Goal: Task Accomplishment & Management: Use online tool/utility

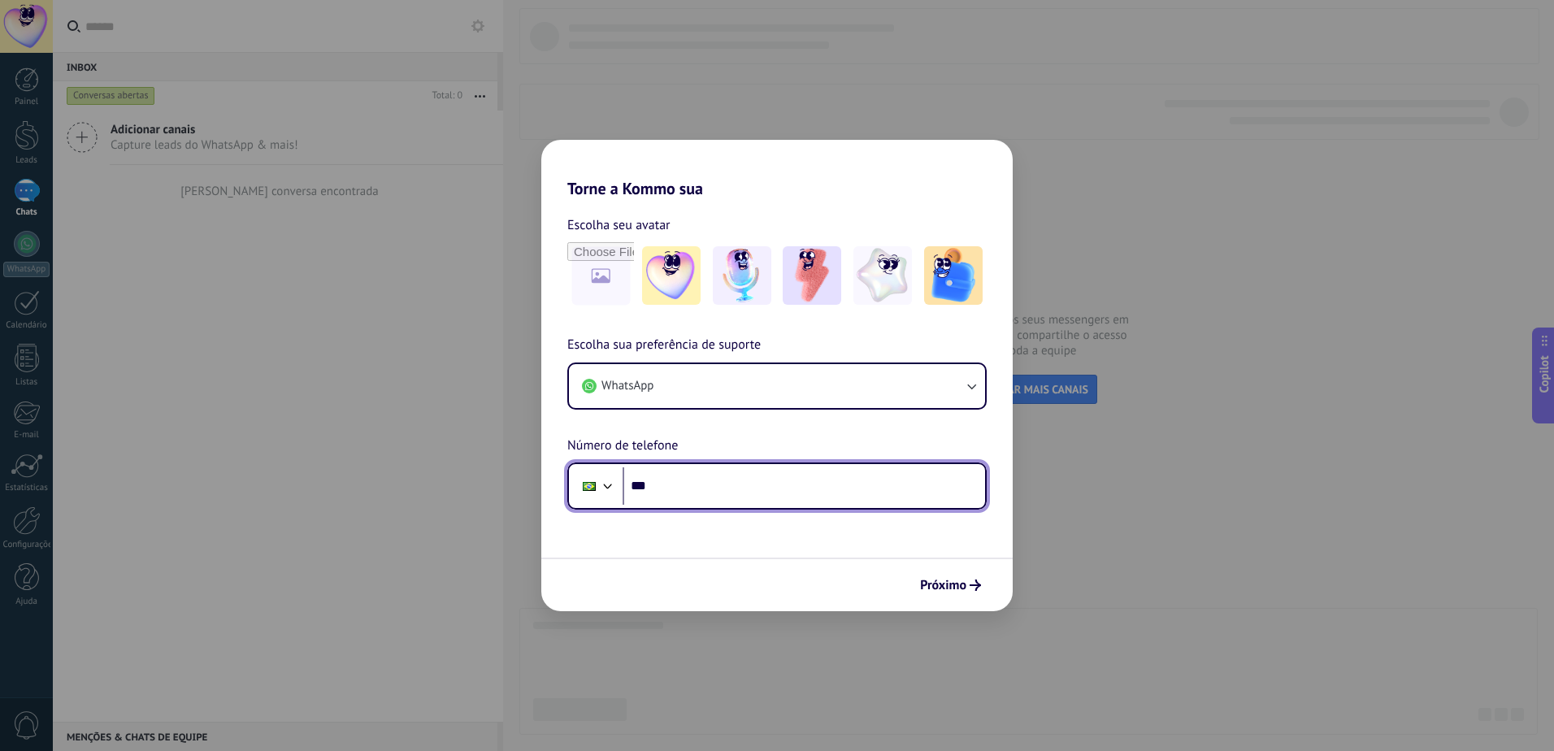
click at [673, 476] on input "***" at bounding box center [804, 485] width 363 height 37
type input "**********"
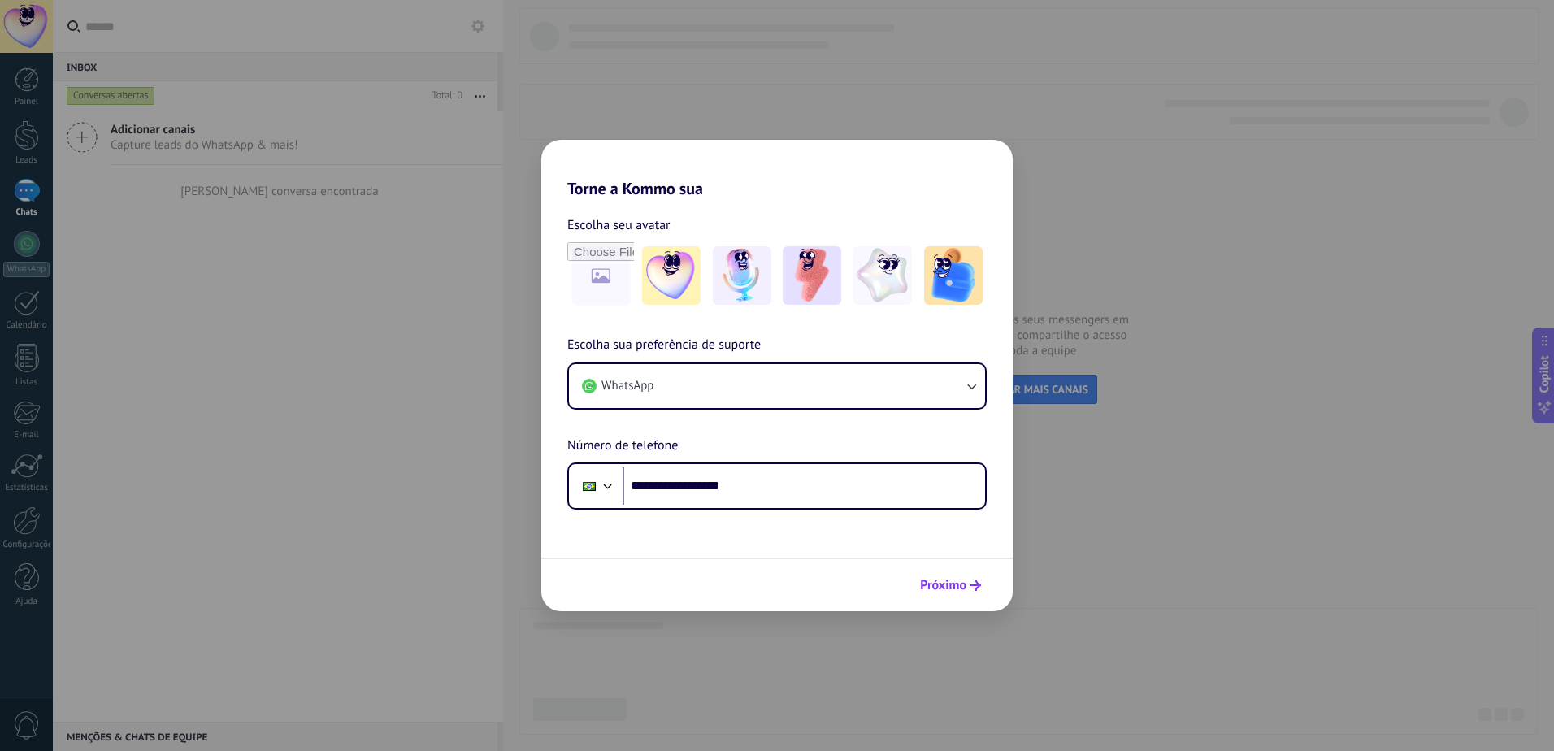
click at [945, 593] on button "Próximo" at bounding box center [951, 586] width 76 height 28
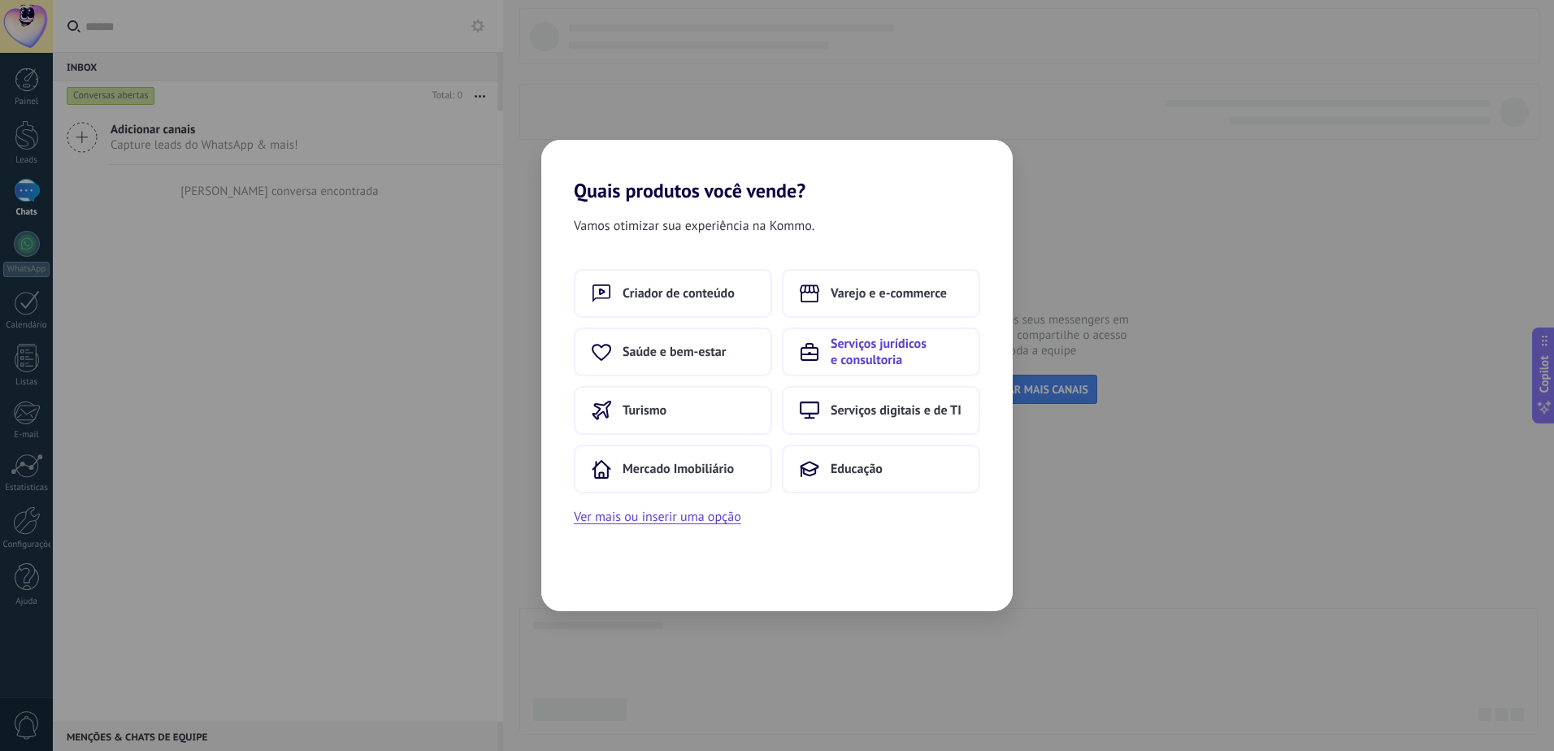
click at [893, 347] on span "Serviços jurídicos e consultoria" at bounding box center [897, 352] width 132 height 33
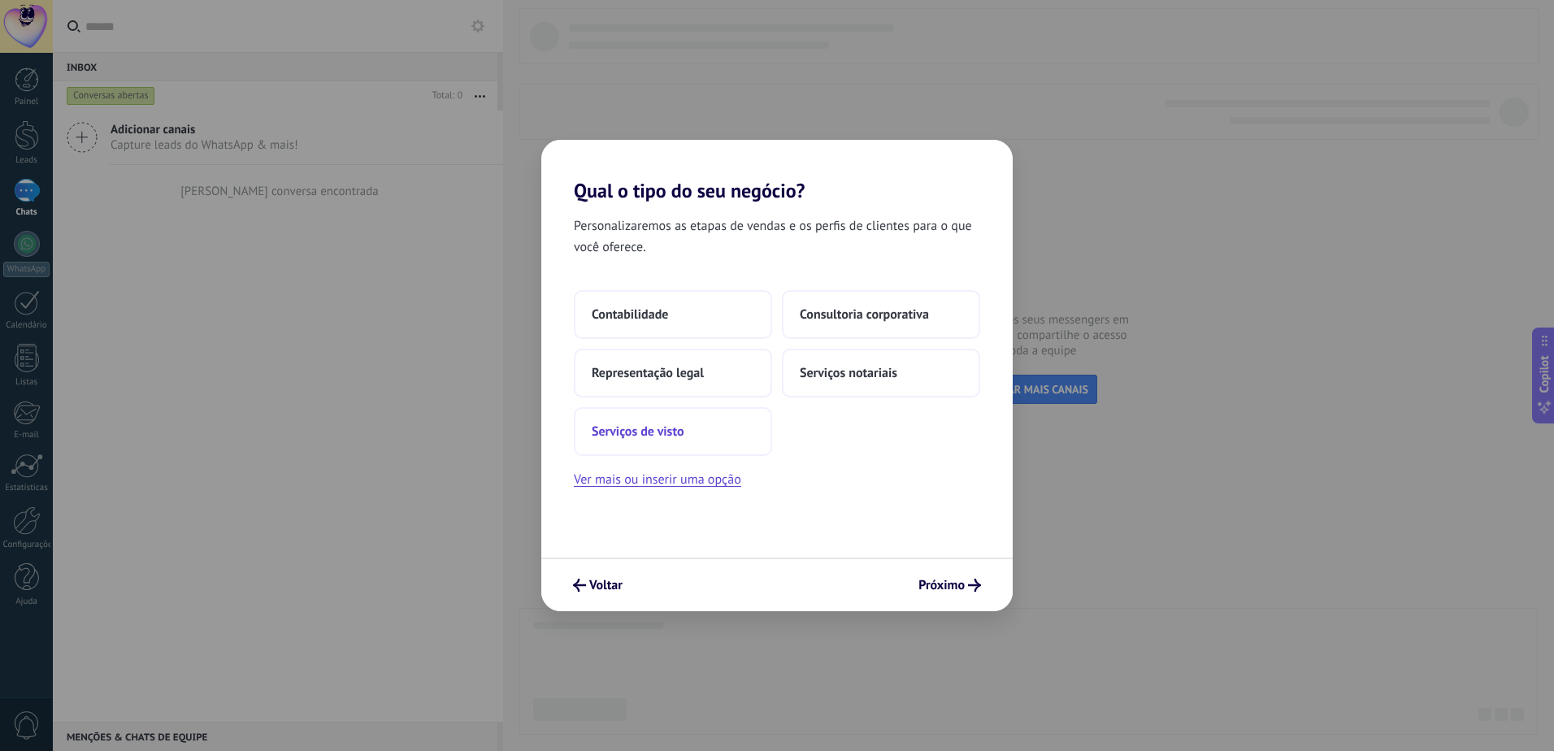
click at [730, 430] on button "Serviços de visto" at bounding box center [673, 431] width 198 height 49
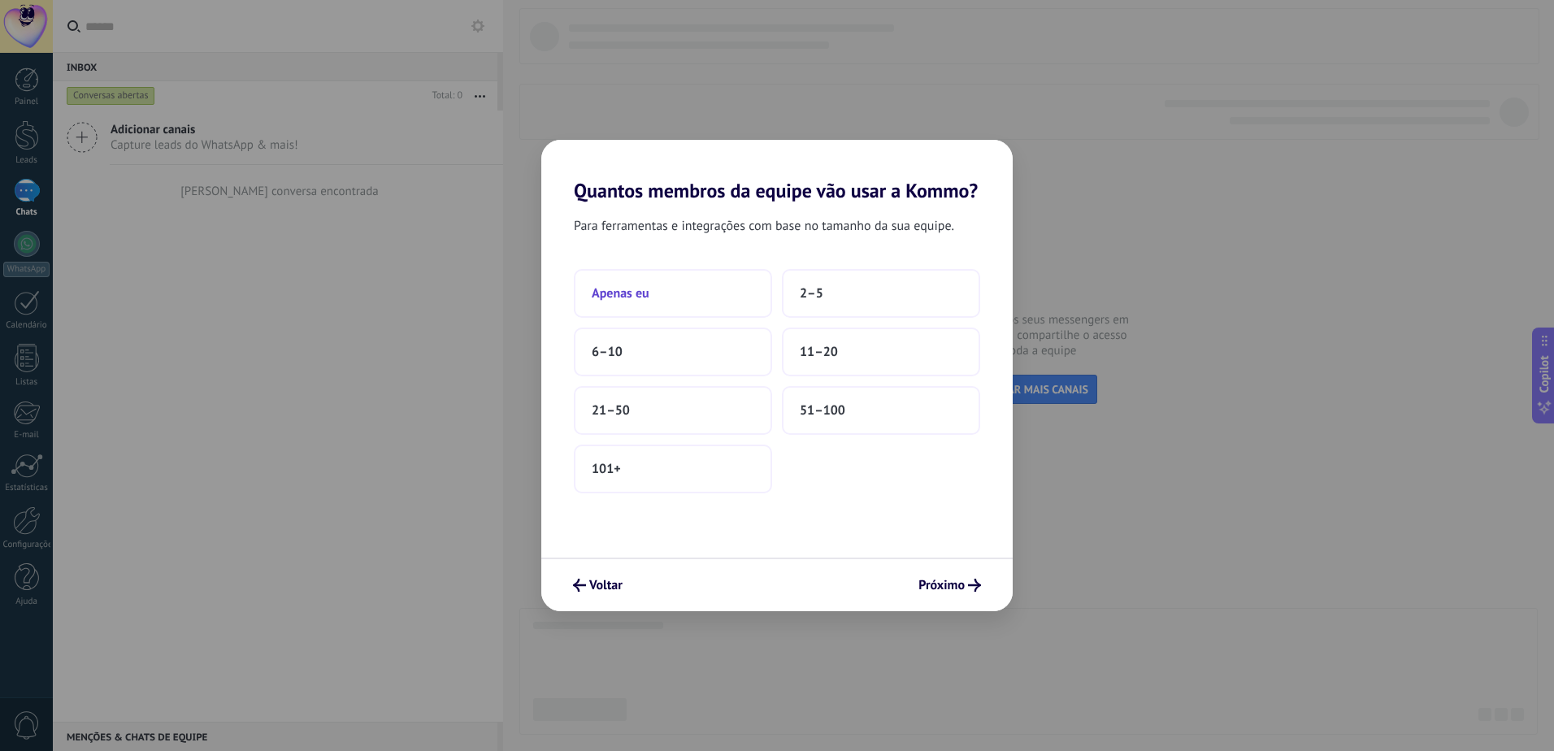
click at [628, 286] on span "Apenas eu" at bounding box center [621, 293] width 58 height 16
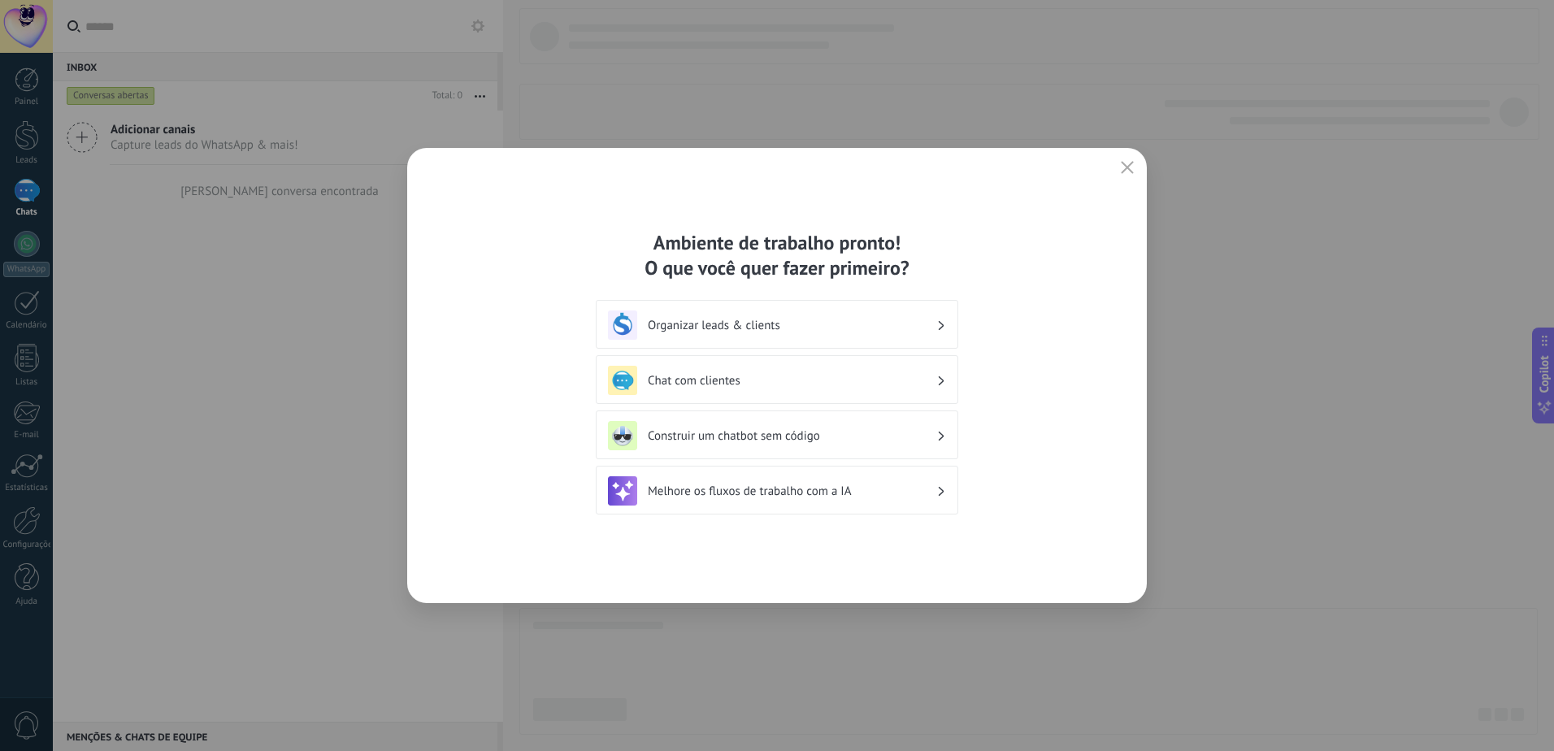
click at [815, 318] on h3 "Organizar leads & clients" at bounding box center [792, 325] width 289 height 15
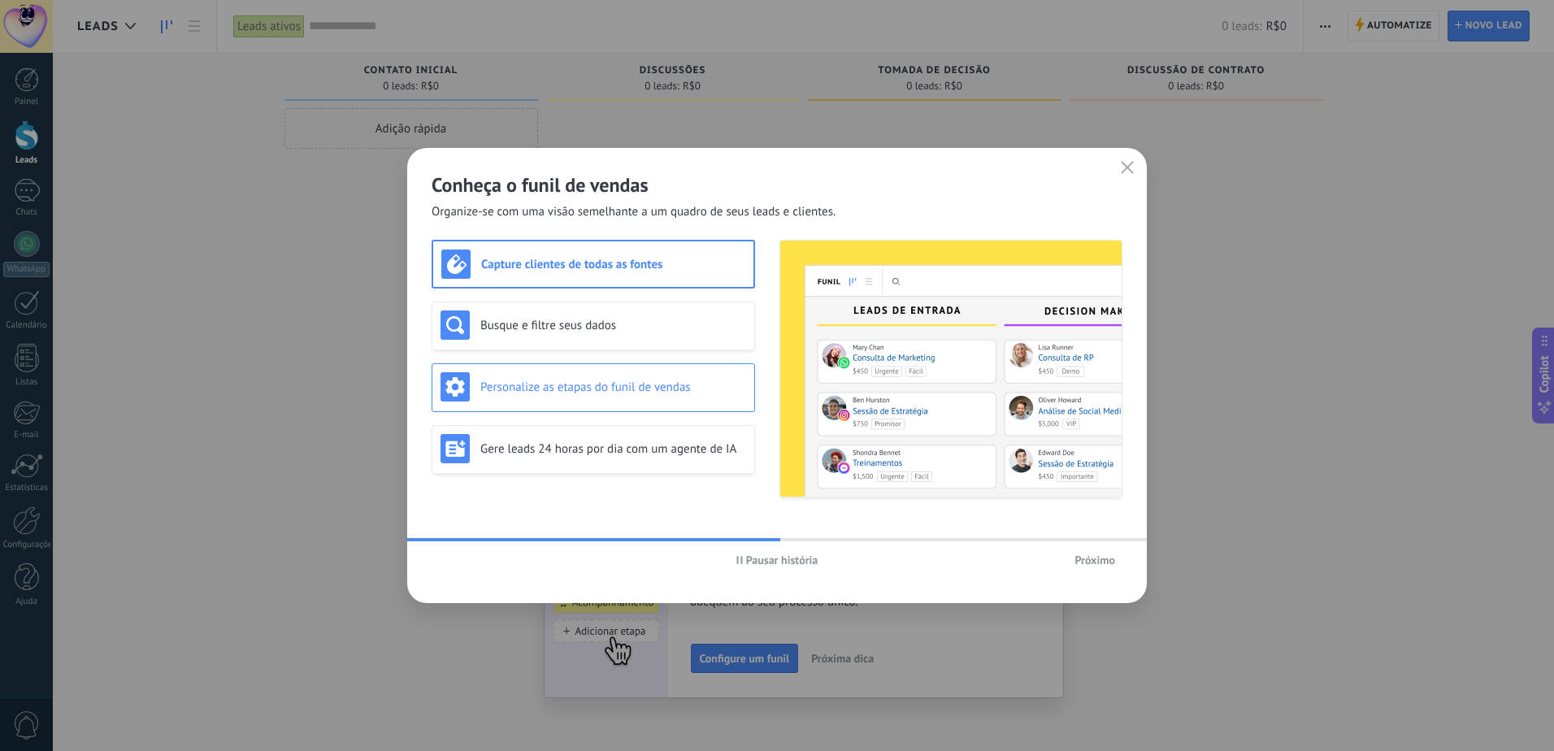
click at [637, 398] on div "Personalize as etapas do funil de vendas" at bounding box center [594, 386] width 306 height 29
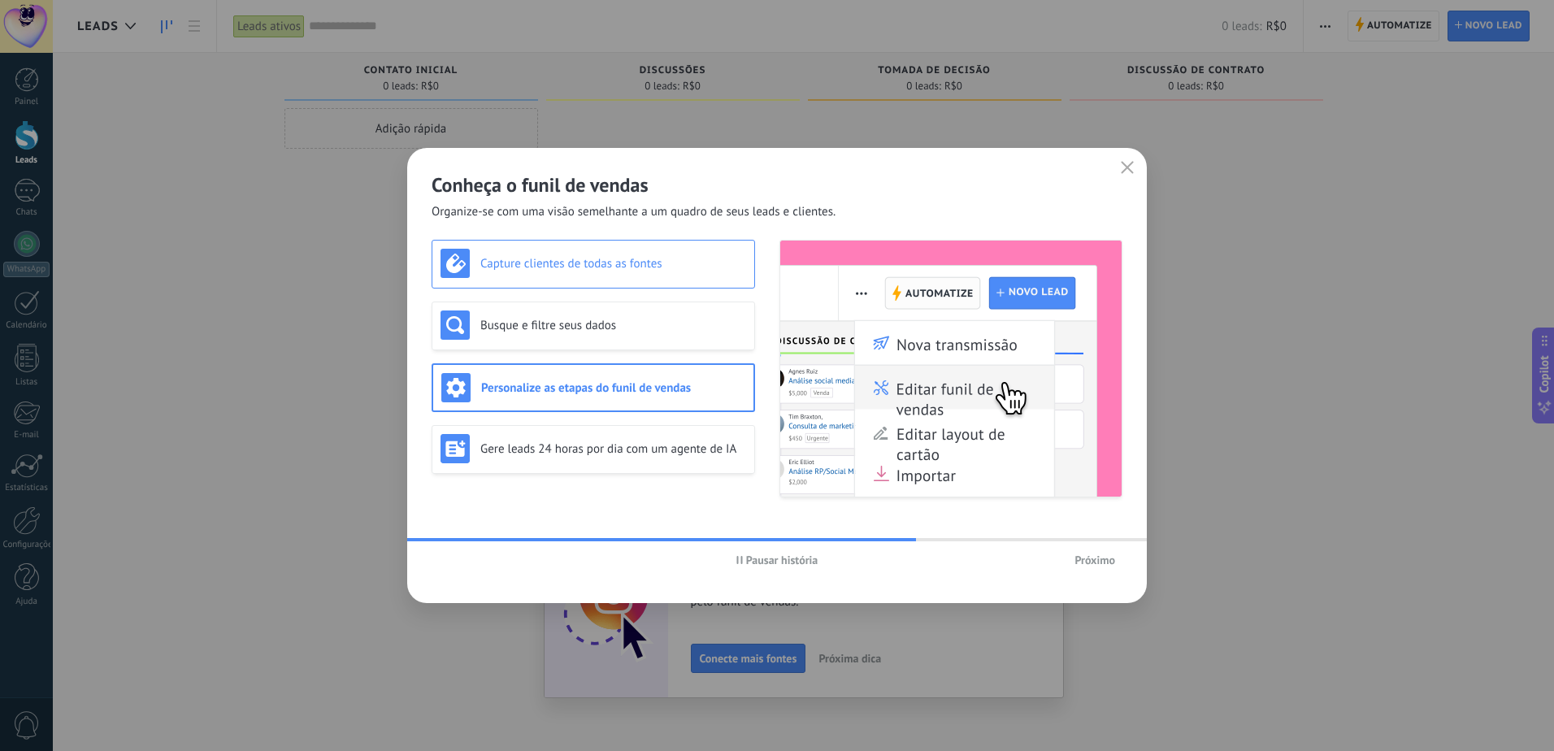
click at [576, 269] on h3 "Capture clientes de todas as fontes" at bounding box center [613, 263] width 266 height 15
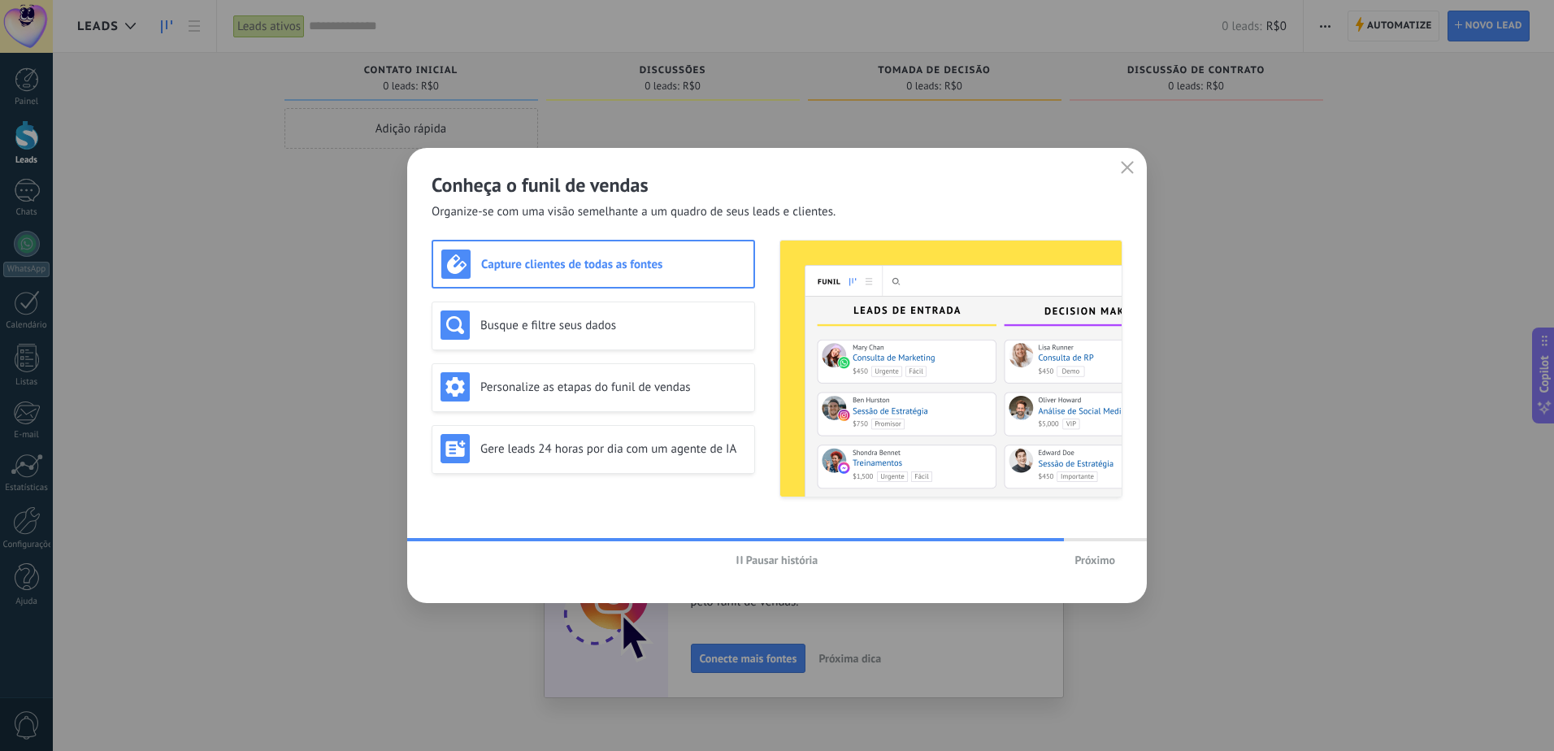
click at [1080, 563] on span "Próximo" at bounding box center [1095, 559] width 41 height 11
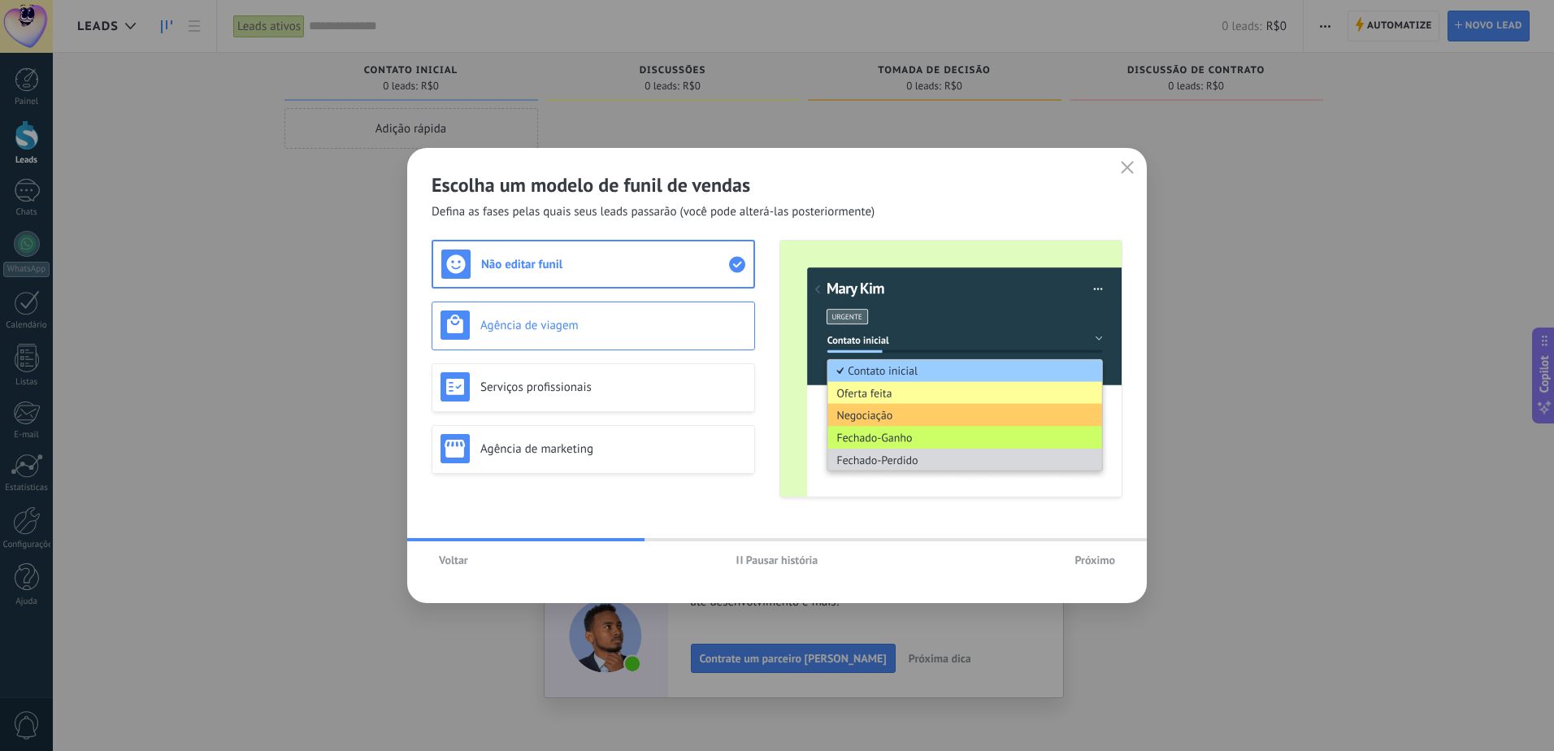
click at [599, 307] on div "Agência de viagem" at bounding box center [594, 326] width 324 height 49
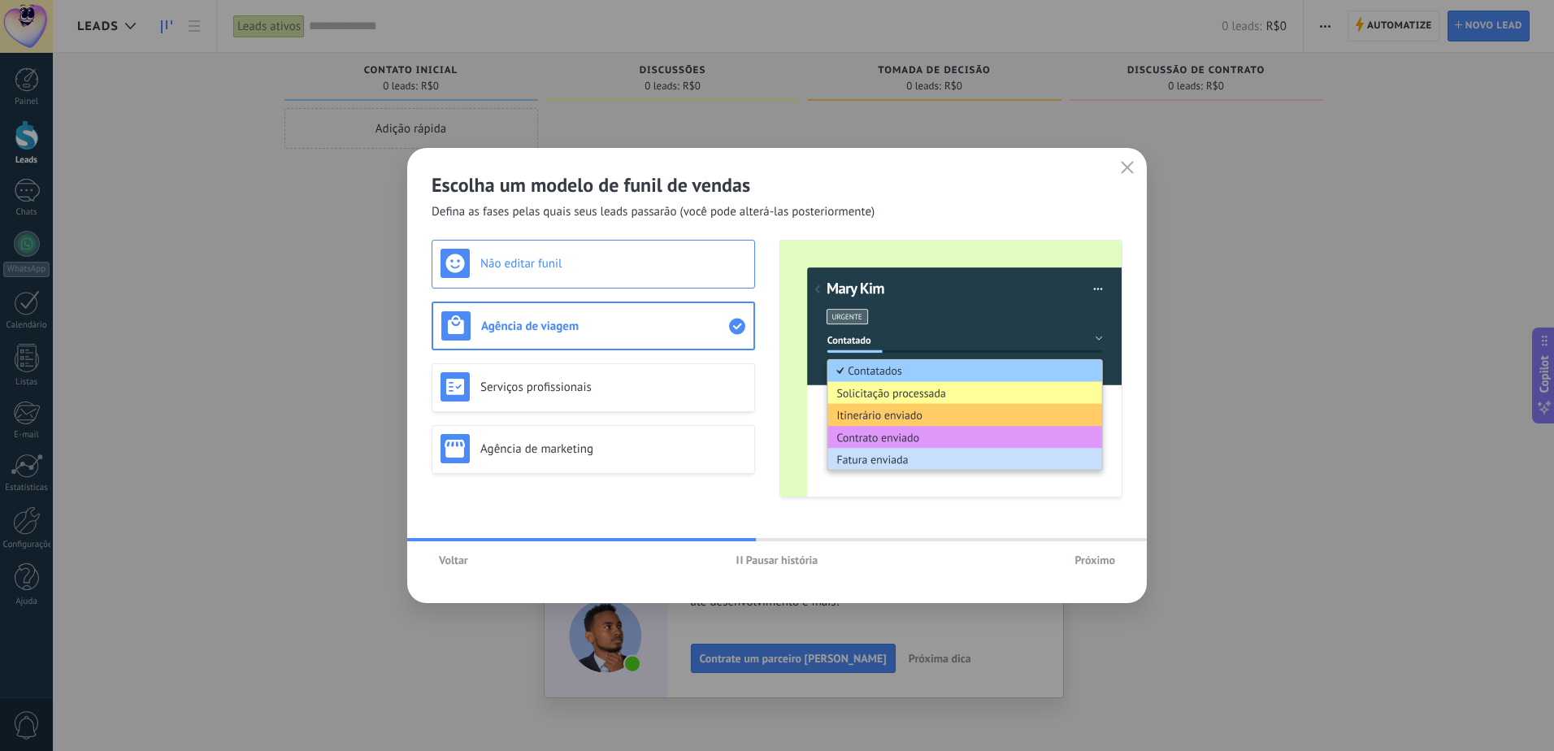
click at [572, 276] on div "Não editar funil" at bounding box center [594, 263] width 306 height 29
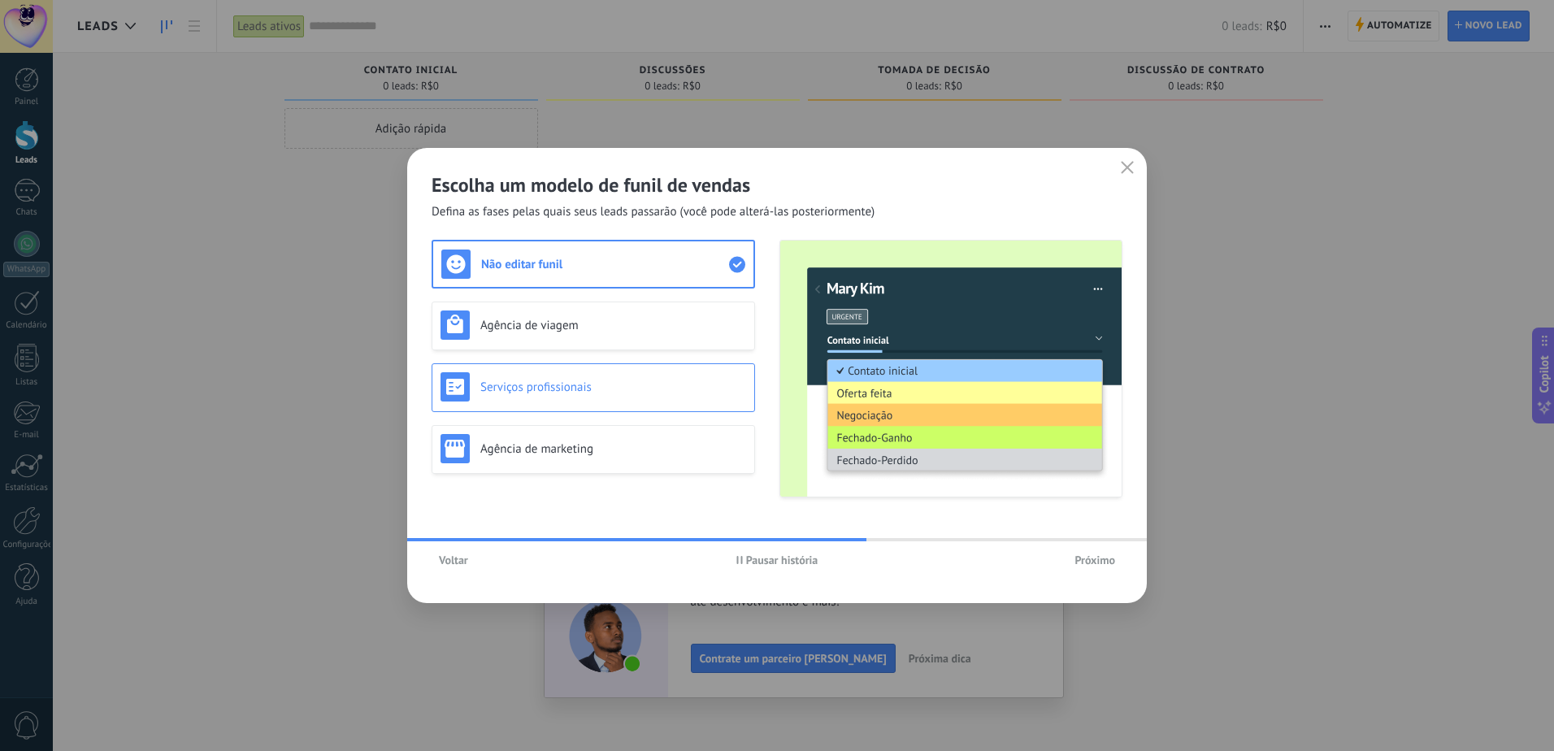
click at [626, 394] on h3 "Serviços profissionais" at bounding box center [613, 387] width 266 height 15
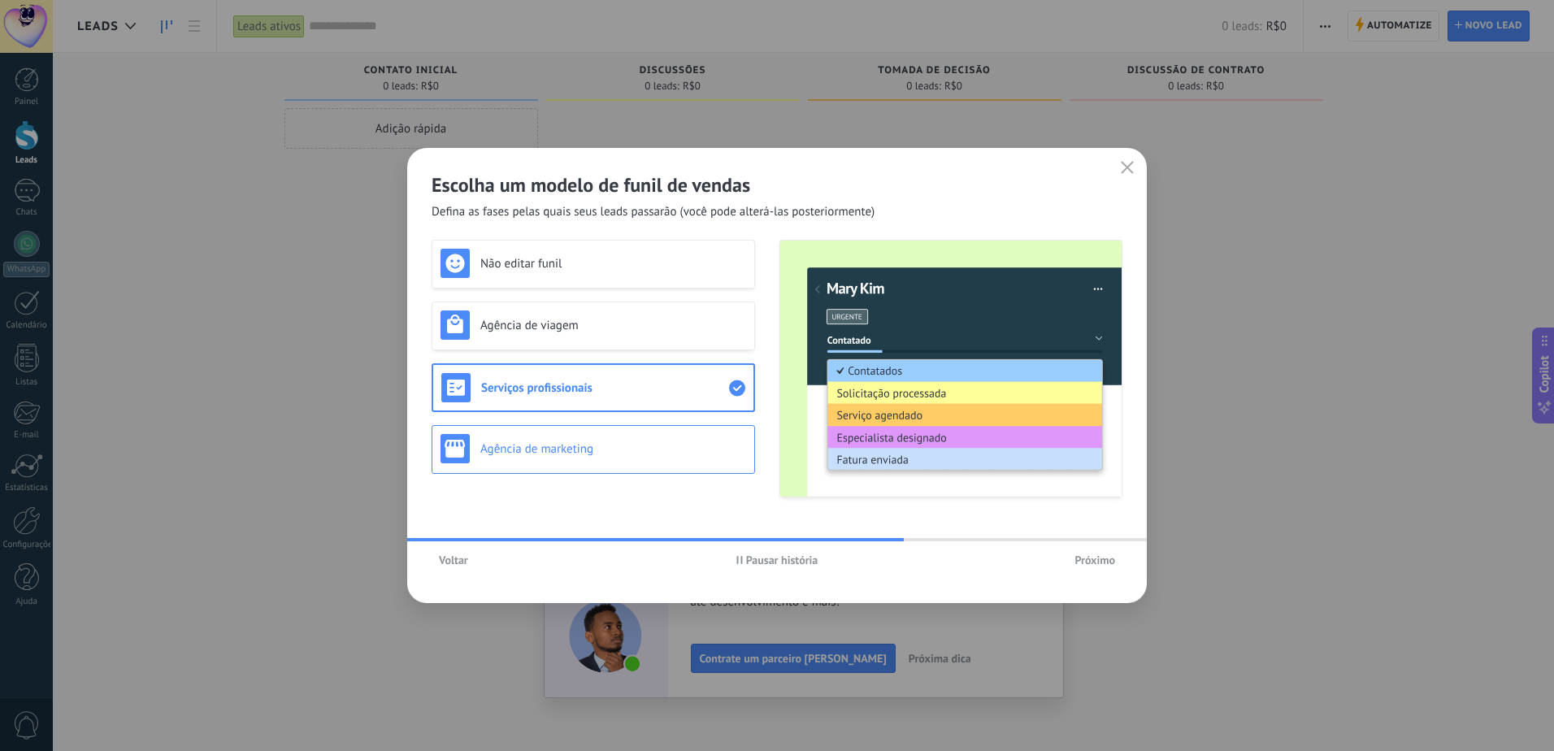
click at [624, 450] on h3 "Agência de marketing" at bounding box center [613, 448] width 266 height 15
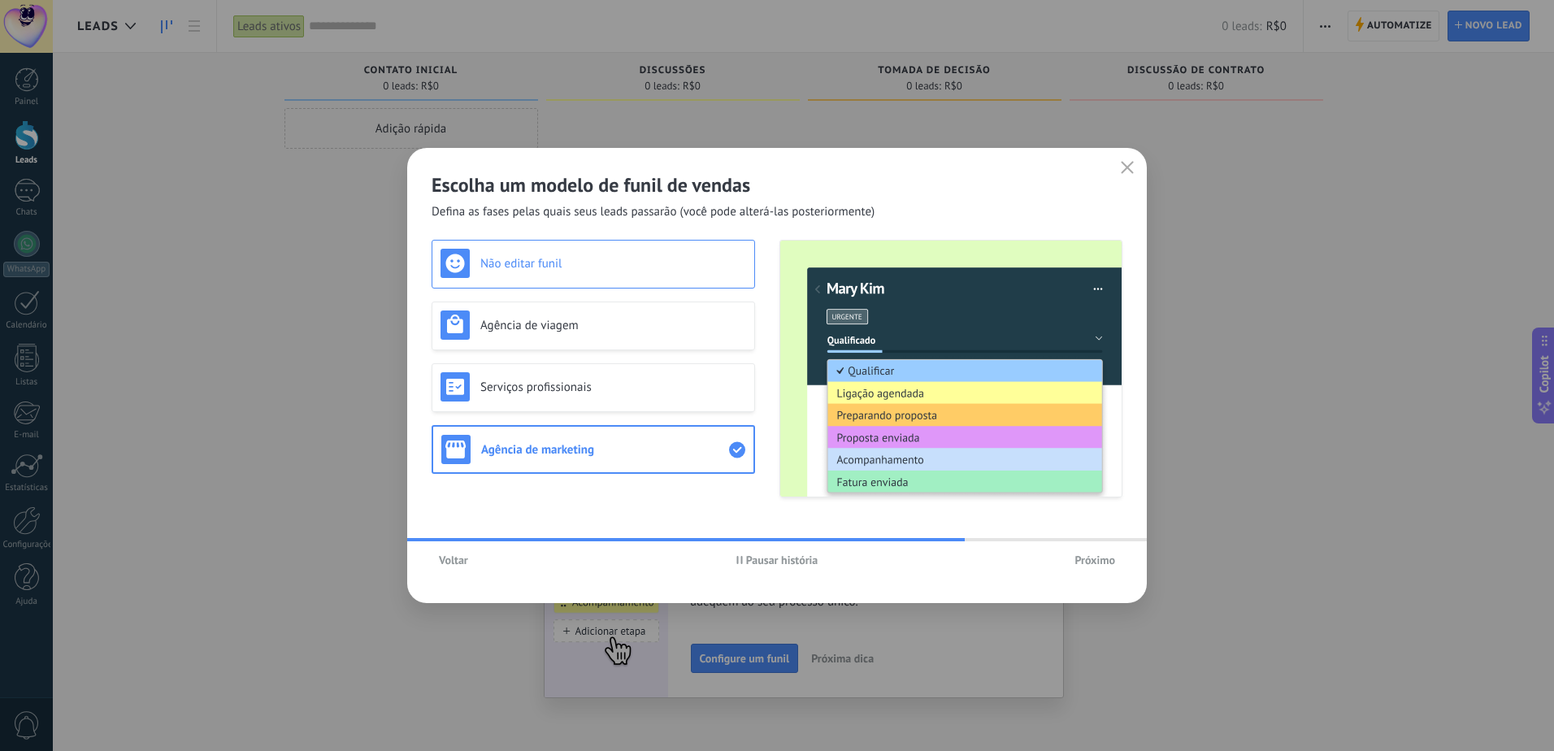
click at [575, 265] on h3 "Não editar funil" at bounding box center [613, 263] width 266 height 15
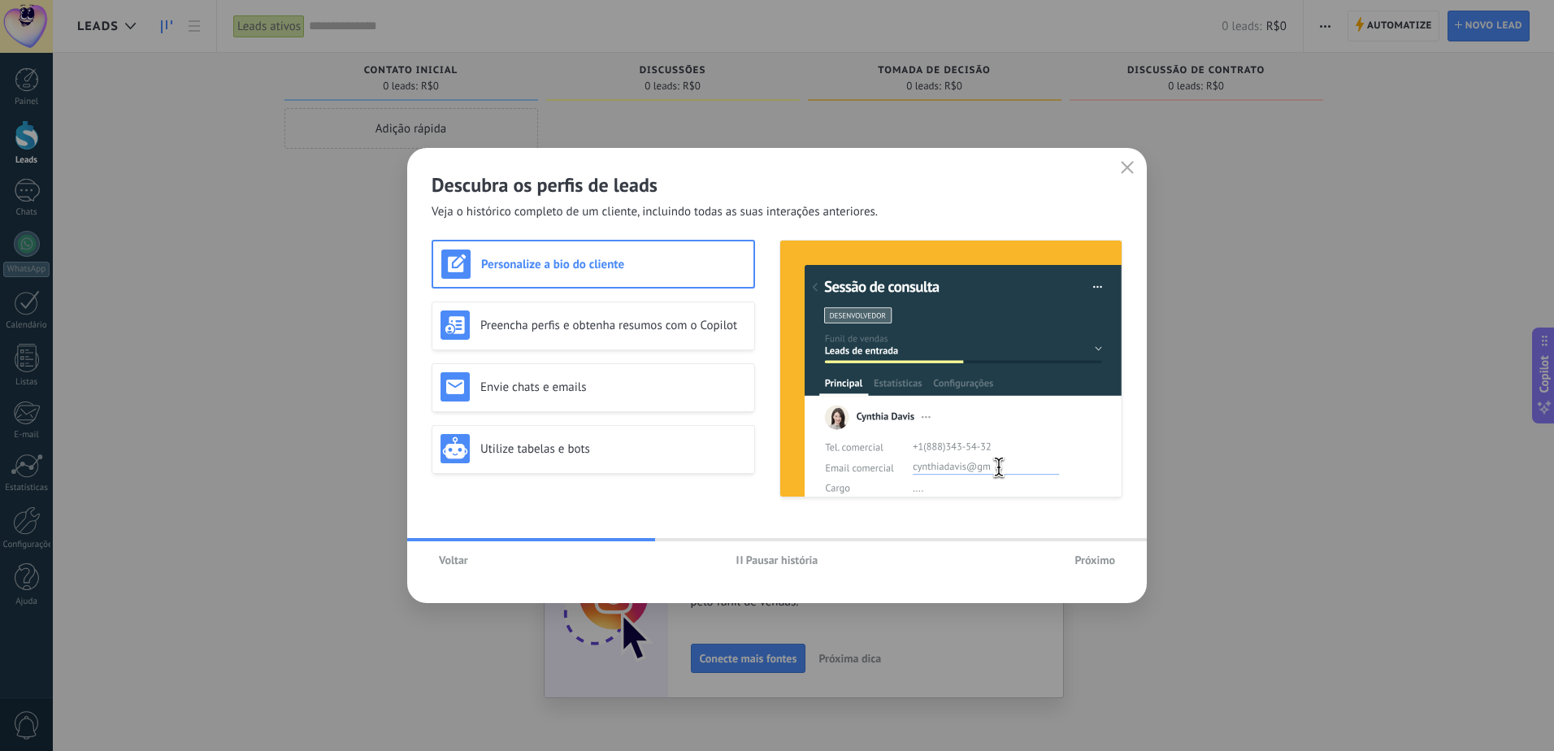
click at [767, 562] on span "Pausar história" at bounding box center [782, 559] width 72 height 11
click at [462, 567] on button "Voltar" at bounding box center [454, 560] width 44 height 24
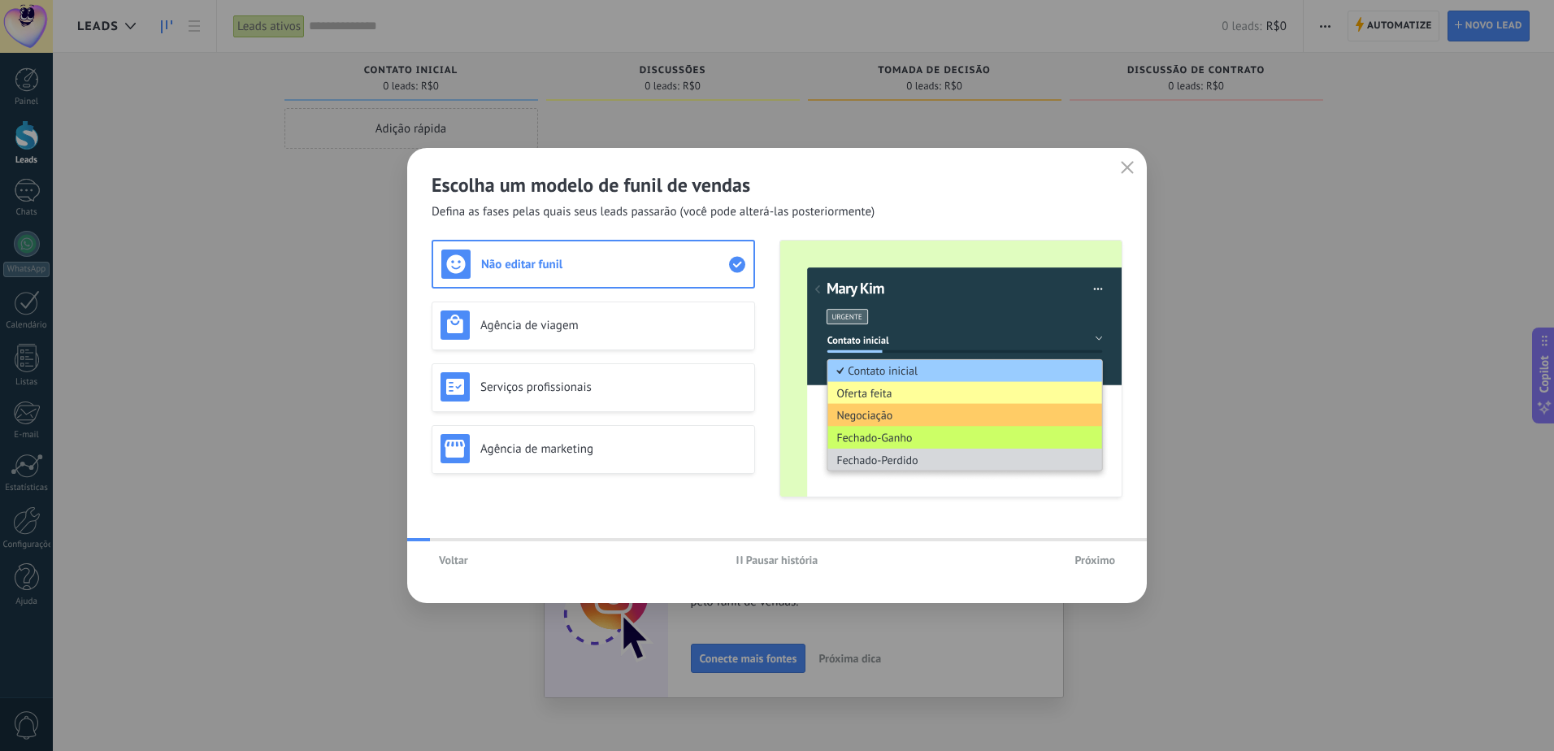
click at [752, 564] on span "Pausar história" at bounding box center [782, 559] width 72 height 11
click at [567, 337] on div "Agência de viagem" at bounding box center [594, 325] width 306 height 29
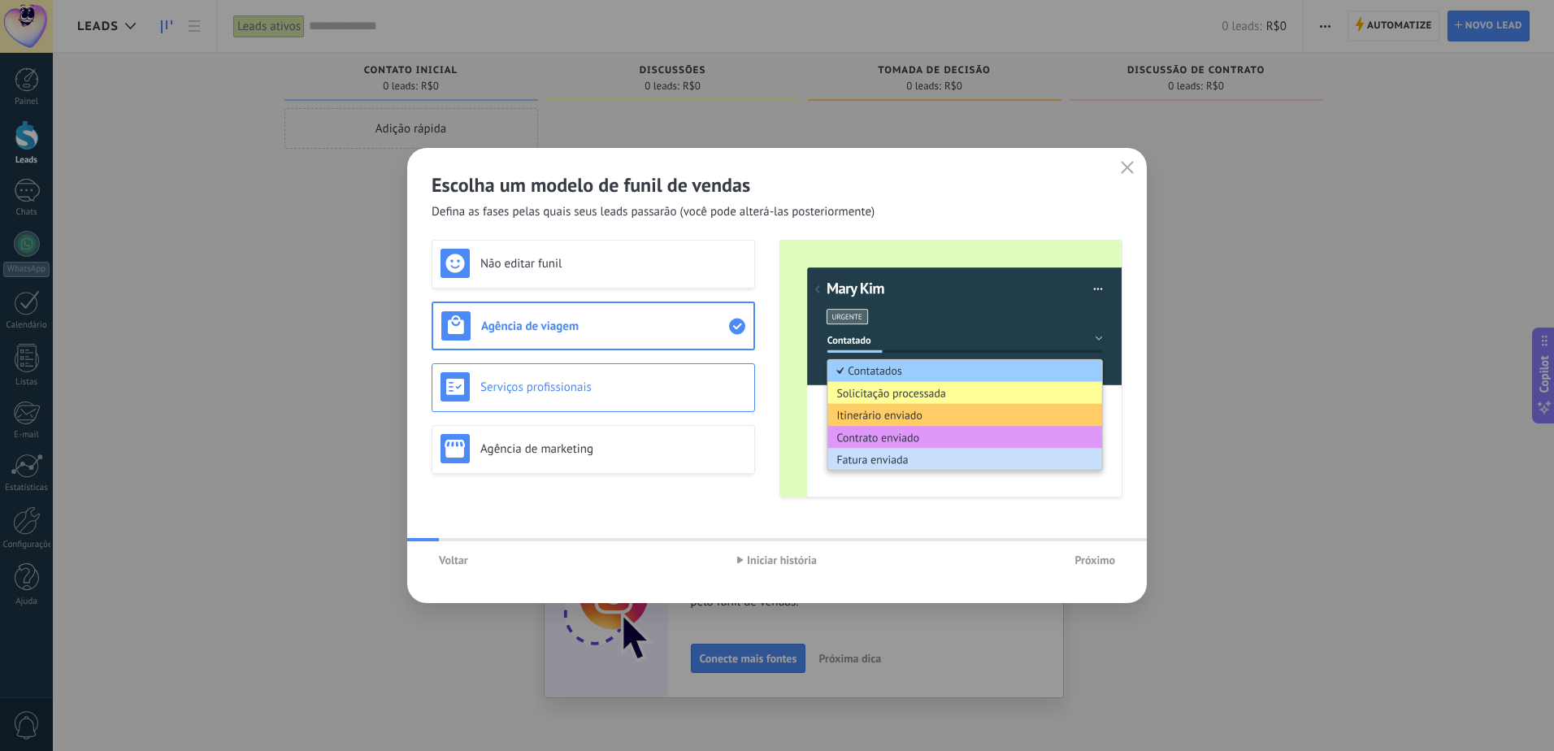
click at [588, 407] on div "Serviços profissionais" at bounding box center [594, 387] width 324 height 49
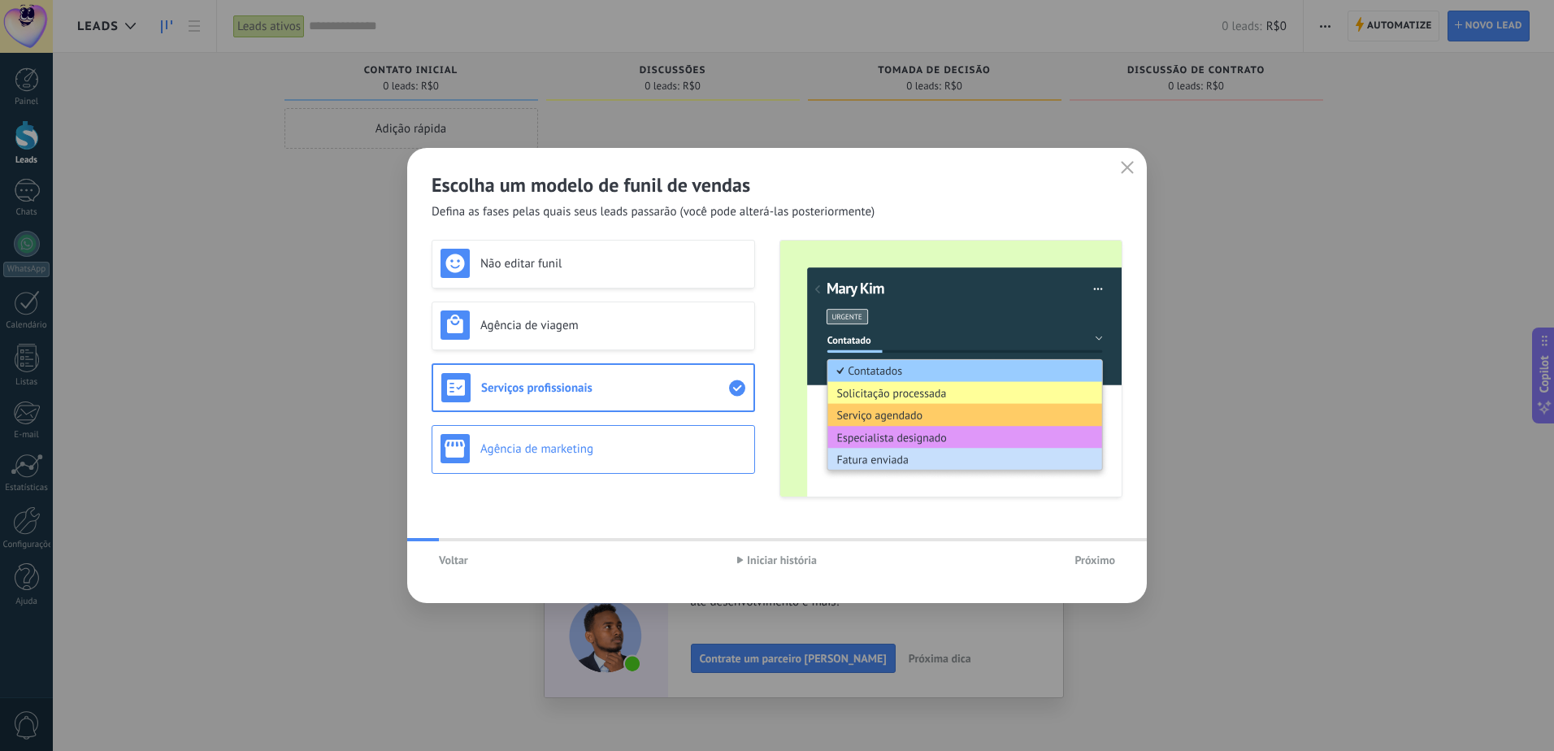
click at [582, 447] on h3 "Agência de marketing" at bounding box center [613, 448] width 266 height 15
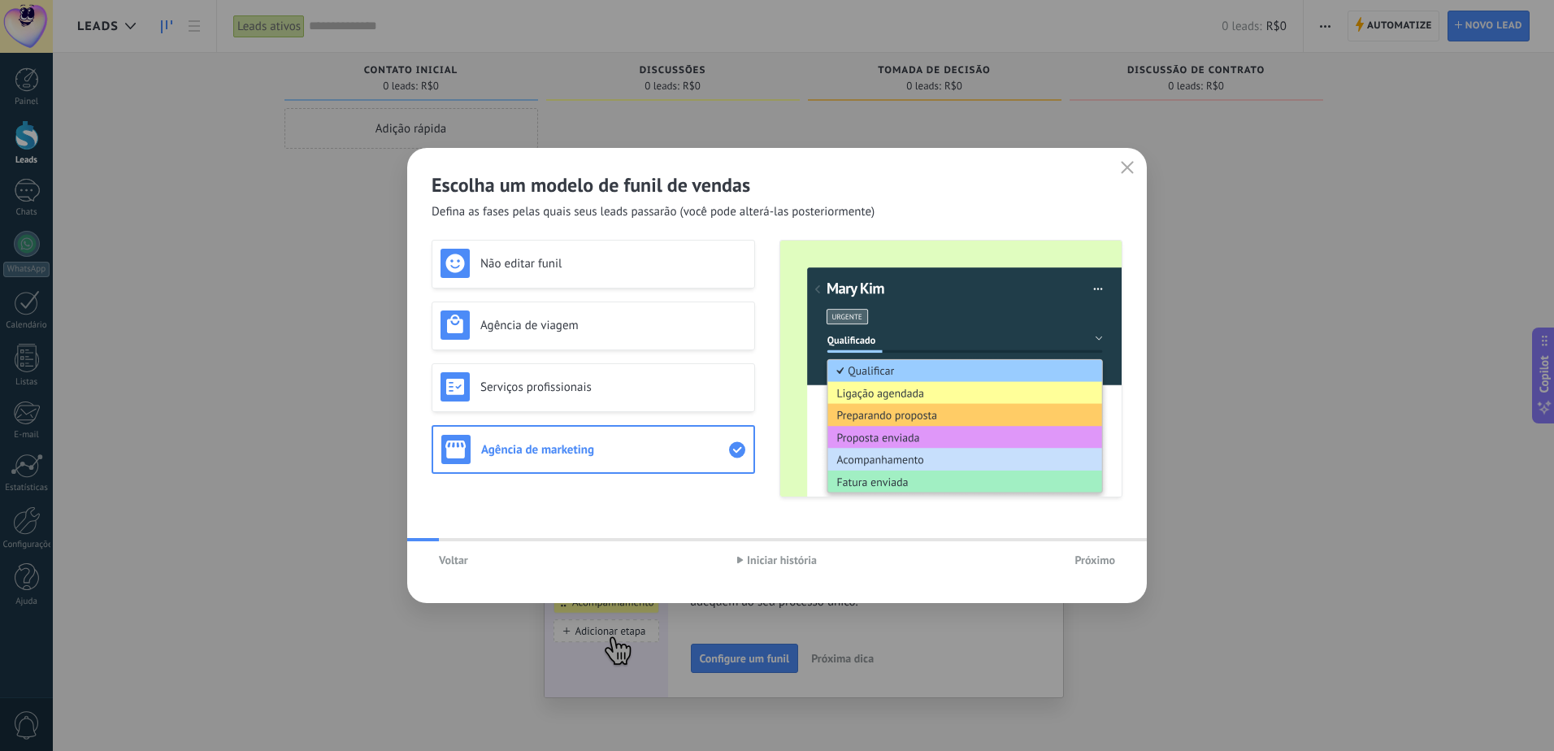
click at [1091, 556] on span "Próximo" at bounding box center [1095, 559] width 41 height 11
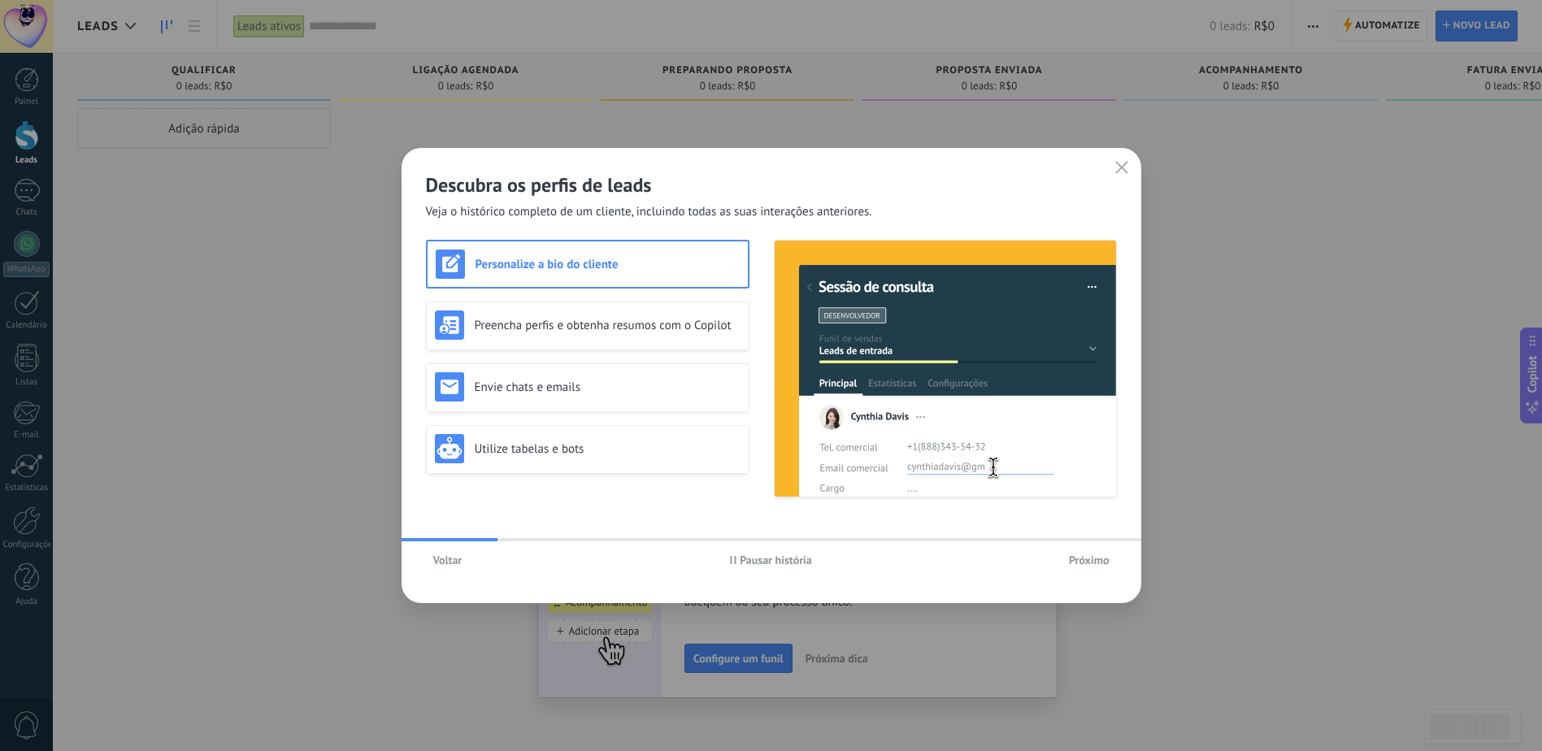
click at [755, 561] on span "Pausar história" at bounding box center [776, 559] width 72 height 11
click at [613, 308] on div "Preencha perfis e obtenha resumos com o Copilot" at bounding box center [588, 326] width 324 height 49
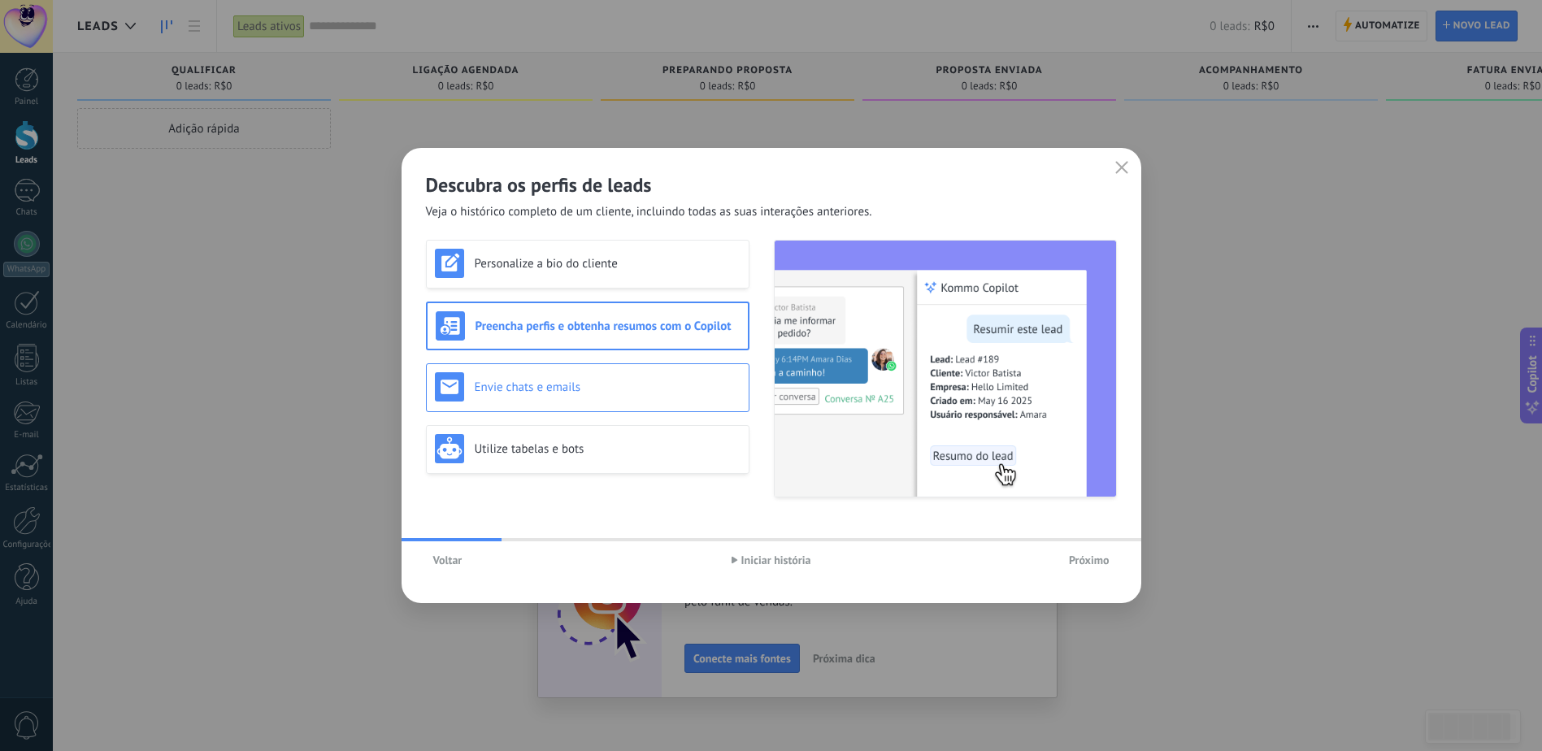
click at [654, 372] on div "Envie chats e emails" at bounding box center [588, 387] width 324 height 49
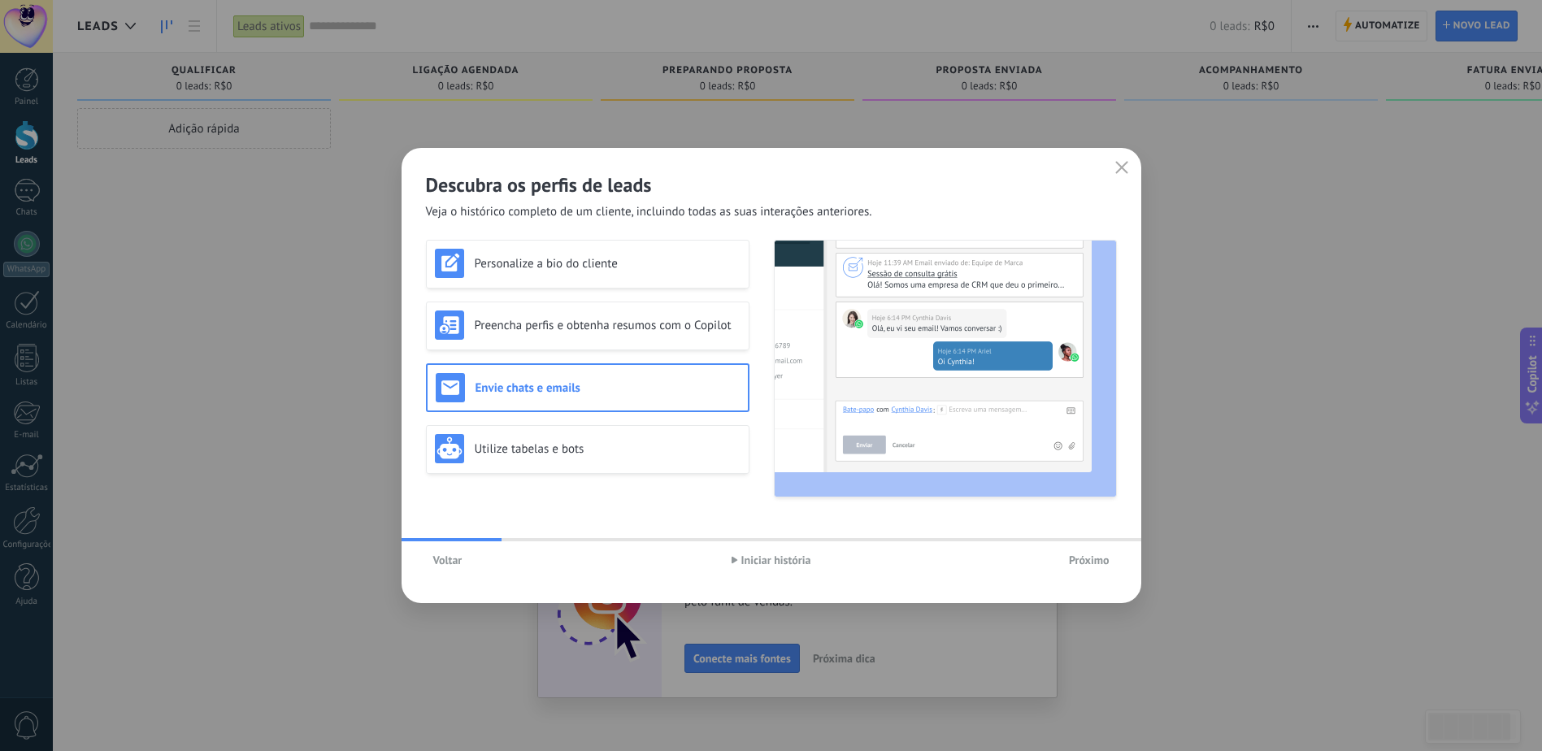
click at [651, 423] on div "Personalize a bio do cliente Preencha perfis e obtenha resumos com o Copilot En…" at bounding box center [588, 369] width 324 height 258
click at [650, 441] on h3 "Utilize tabelas e bots" at bounding box center [608, 448] width 266 height 15
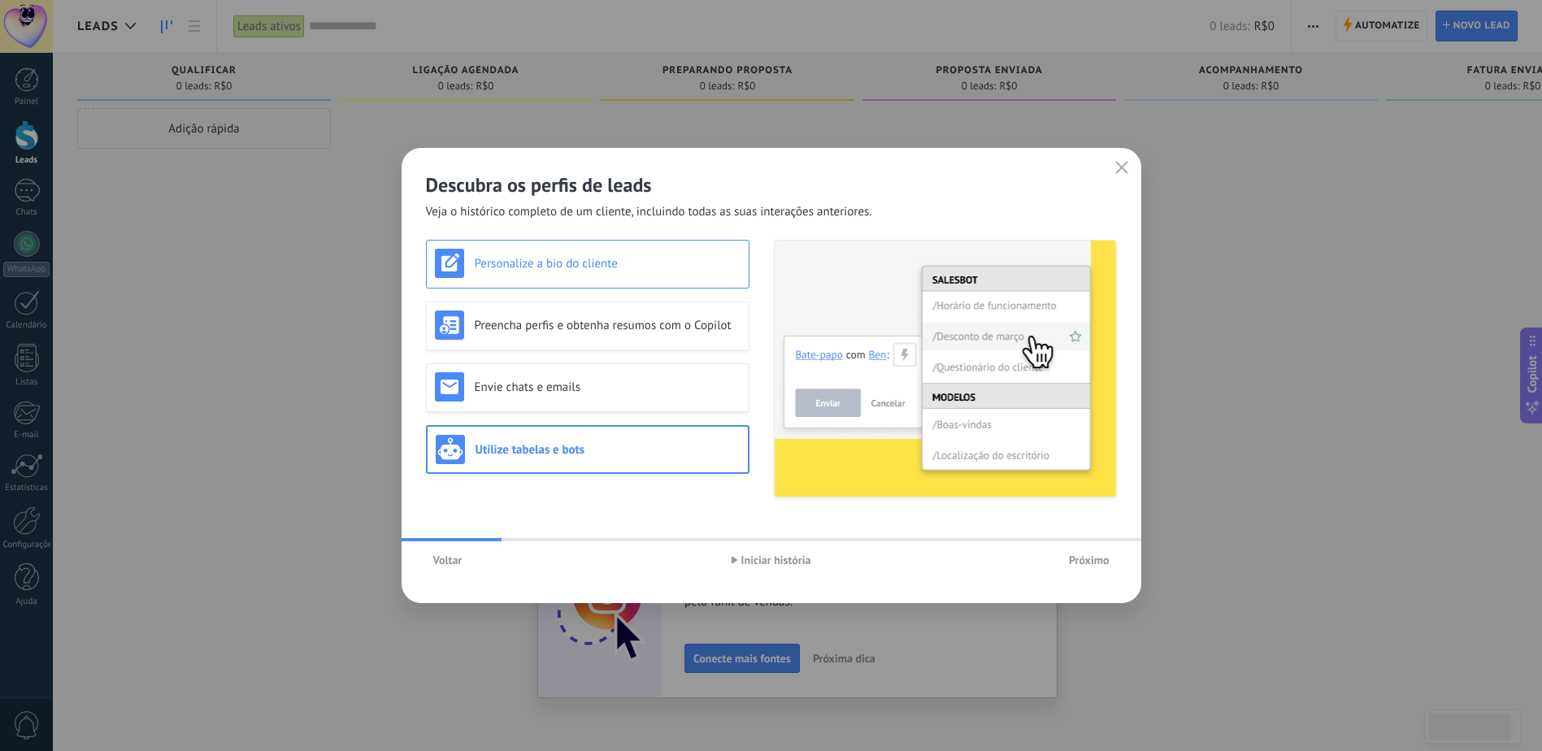
click at [613, 276] on div "Personalize a bio do cliente" at bounding box center [588, 263] width 306 height 29
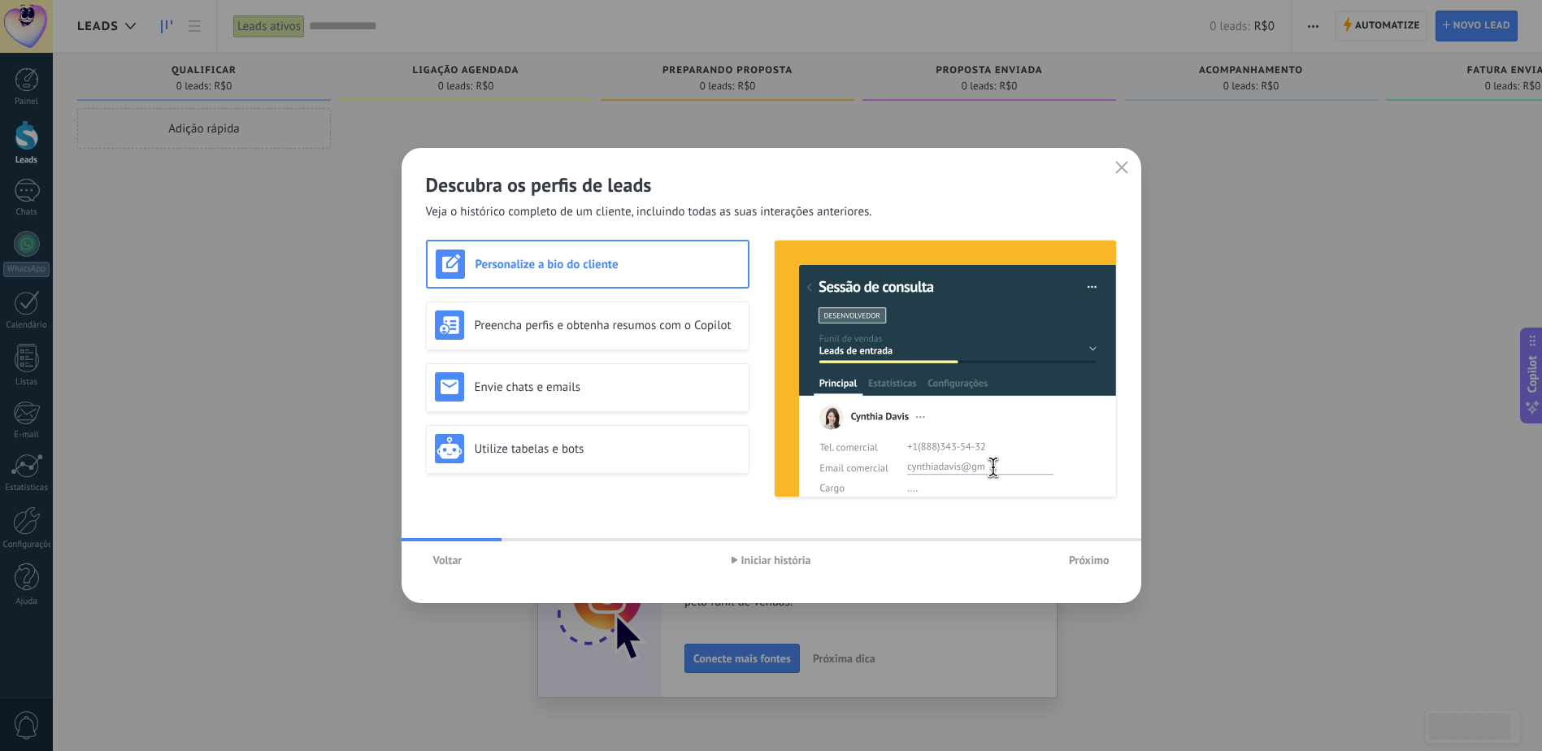
click at [1093, 563] on span "Próximo" at bounding box center [1089, 559] width 41 height 11
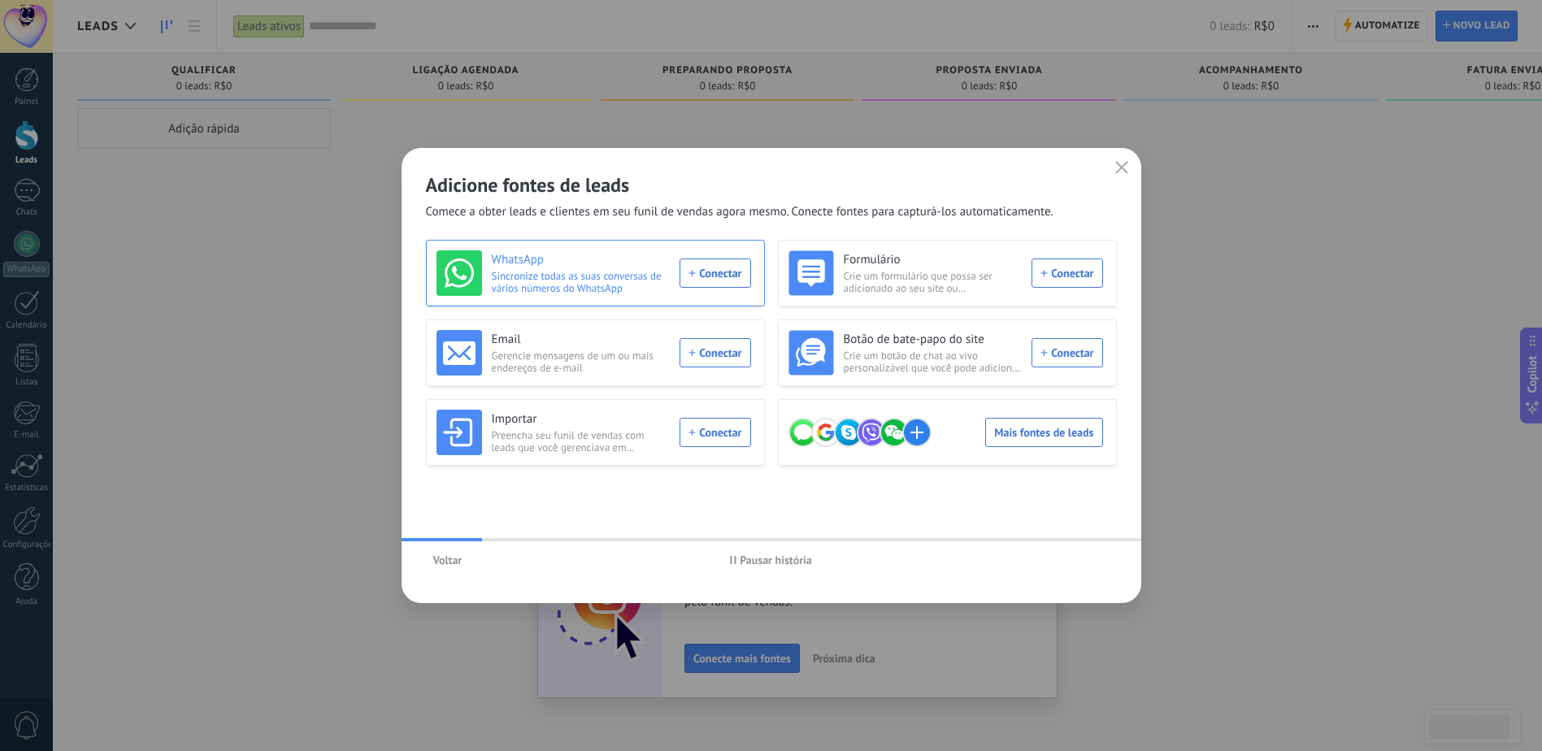
click at [704, 276] on div "WhatsApp Sincronize todas as suas conversas de vários números do WhatsApp Conec…" at bounding box center [594, 273] width 315 height 46
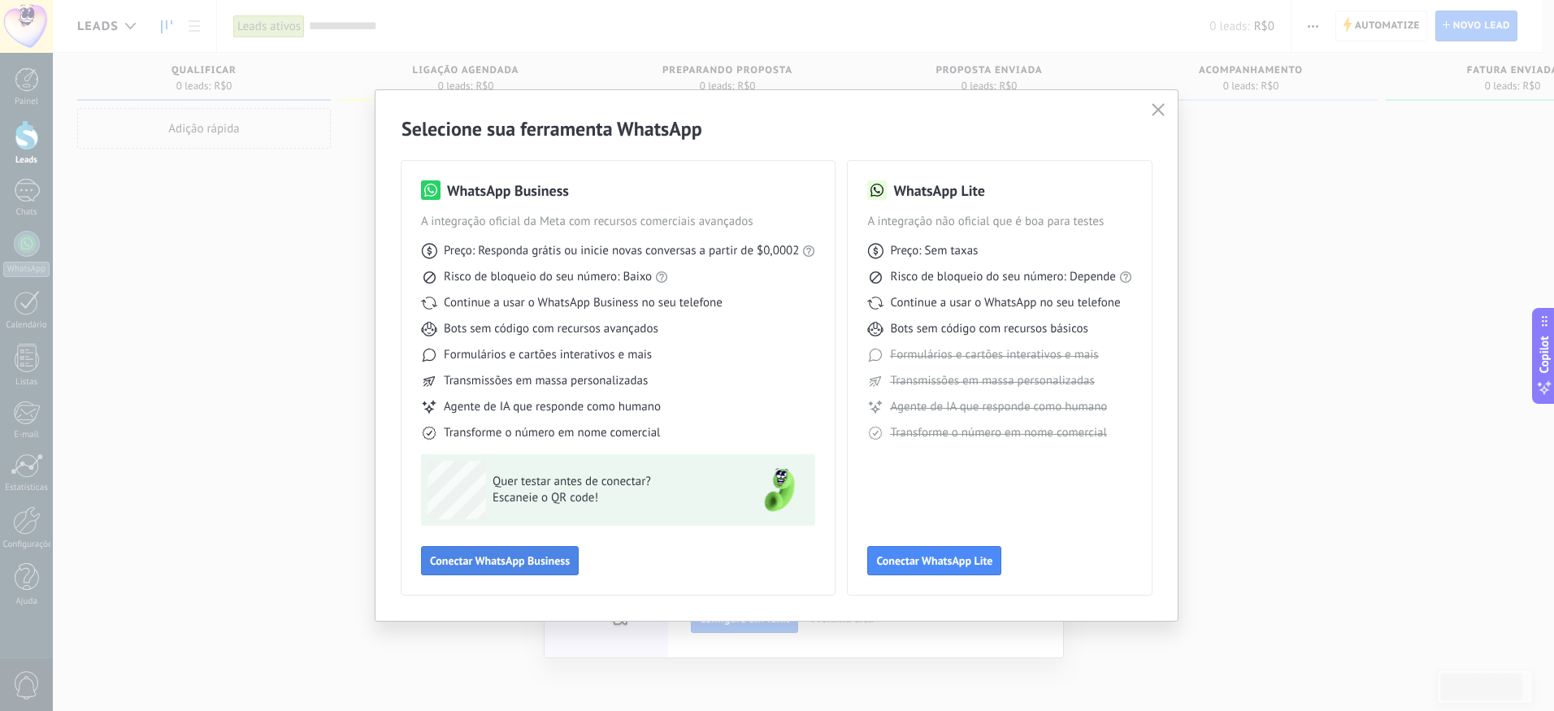
click at [506, 569] on button "Conectar WhatsApp Business" at bounding box center [500, 560] width 158 height 29
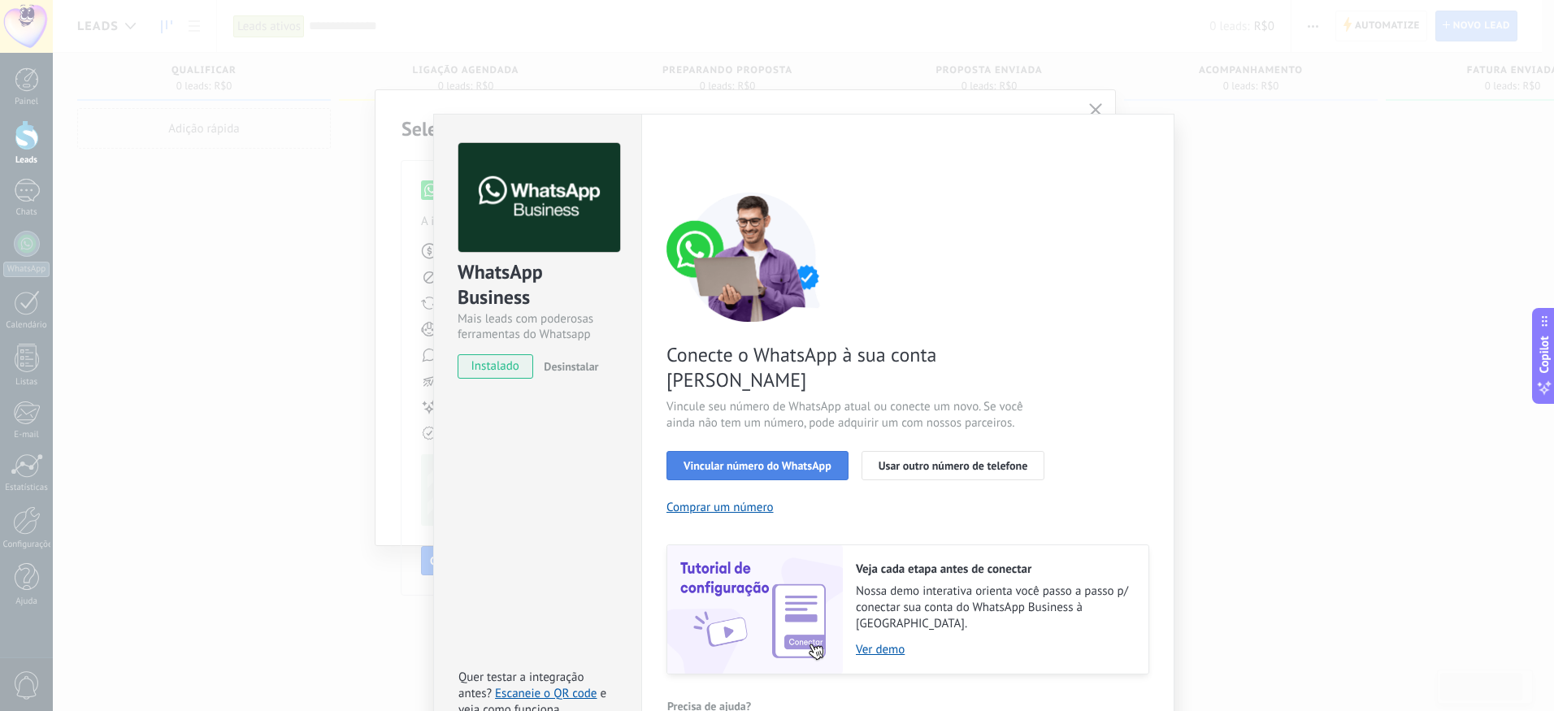
click at [793, 451] on button "Vincular número do WhatsApp" at bounding box center [758, 465] width 182 height 29
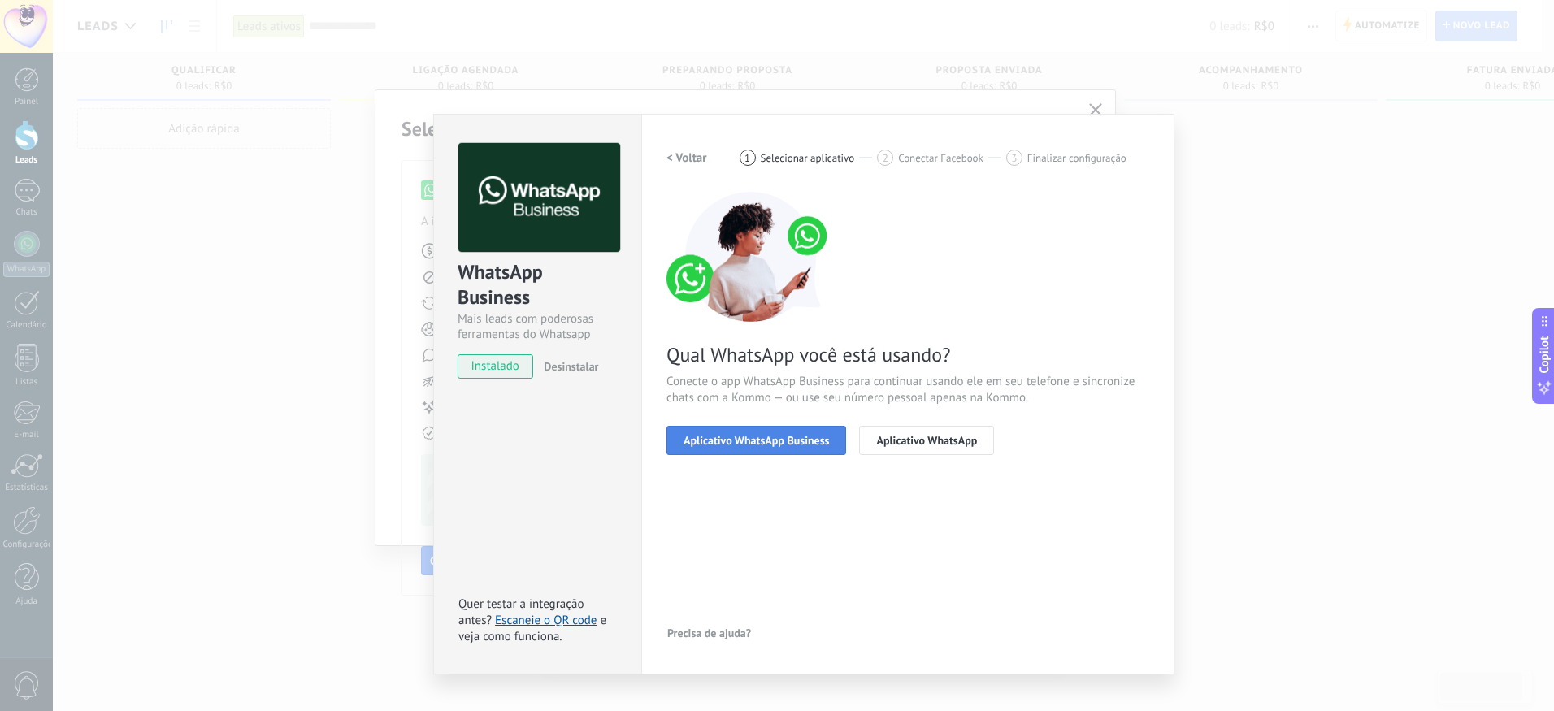
click at [782, 443] on span "Aplicativo WhatsApp Business" at bounding box center [757, 440] width 146 height 11
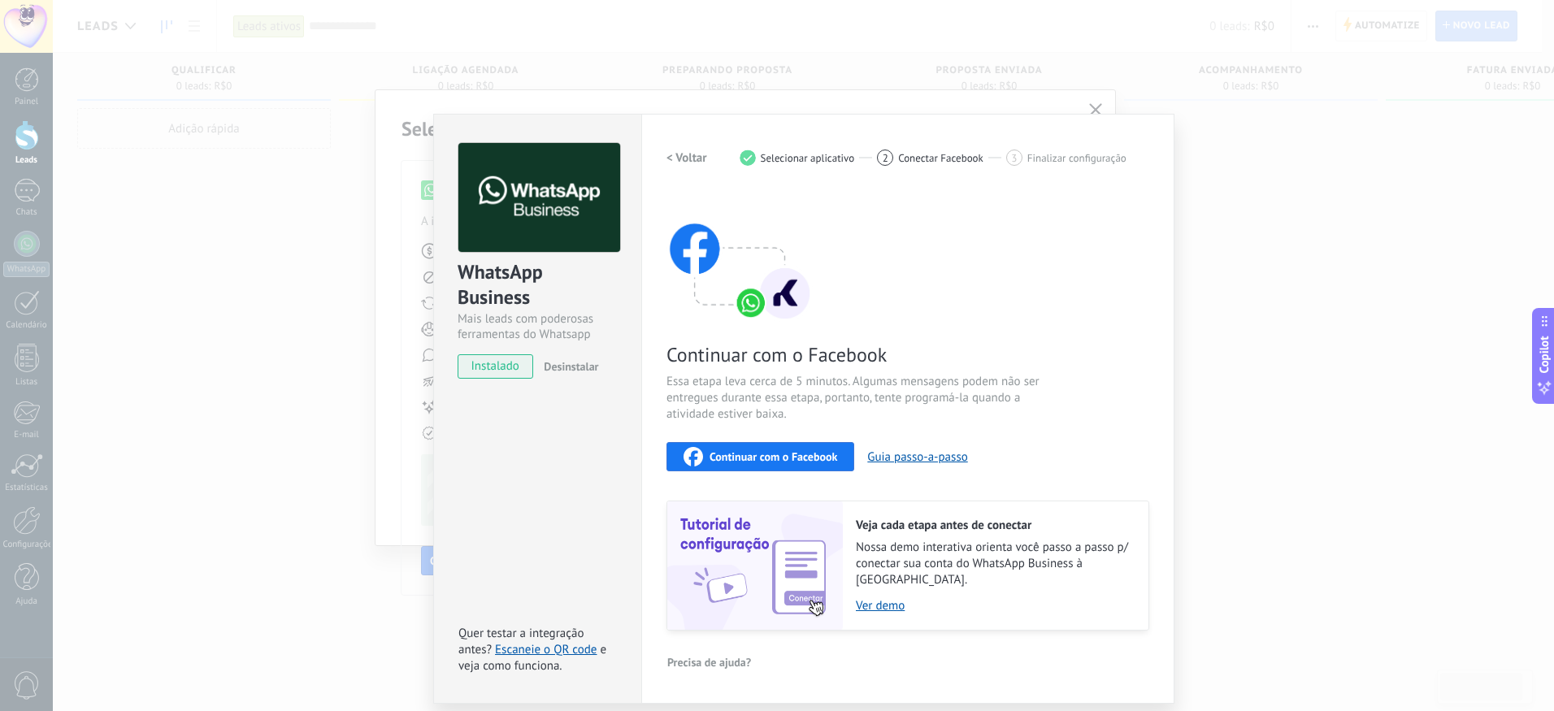
click at [764, 460] on span "Continuar com o Facebook" at bounding box center [774, 456] width 128 height 11
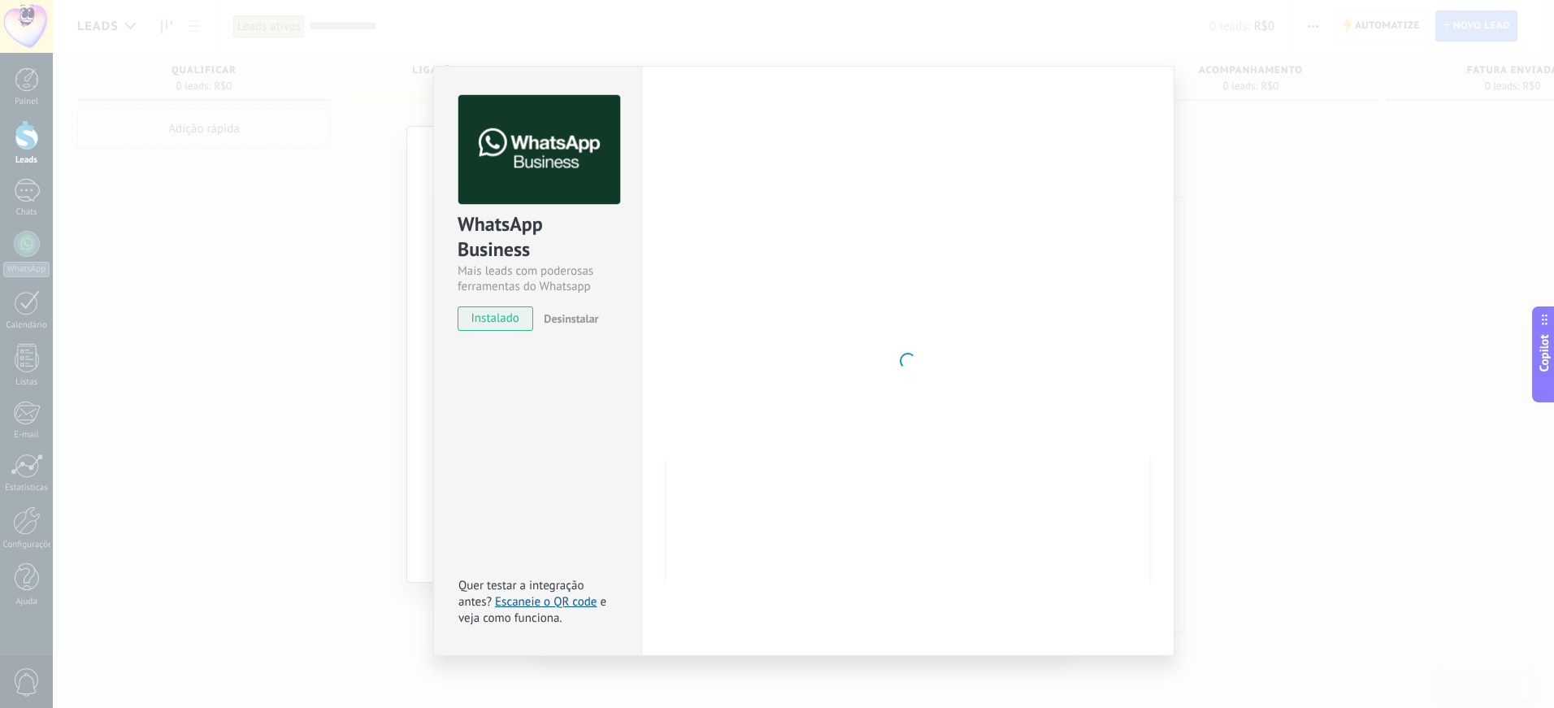
click at [865, 63] on div "WhatsApp Business Mais leads com poderosas ferramentas do Whatsapp instalado De…" at bounding box center [804, 354] width 1502 height 708
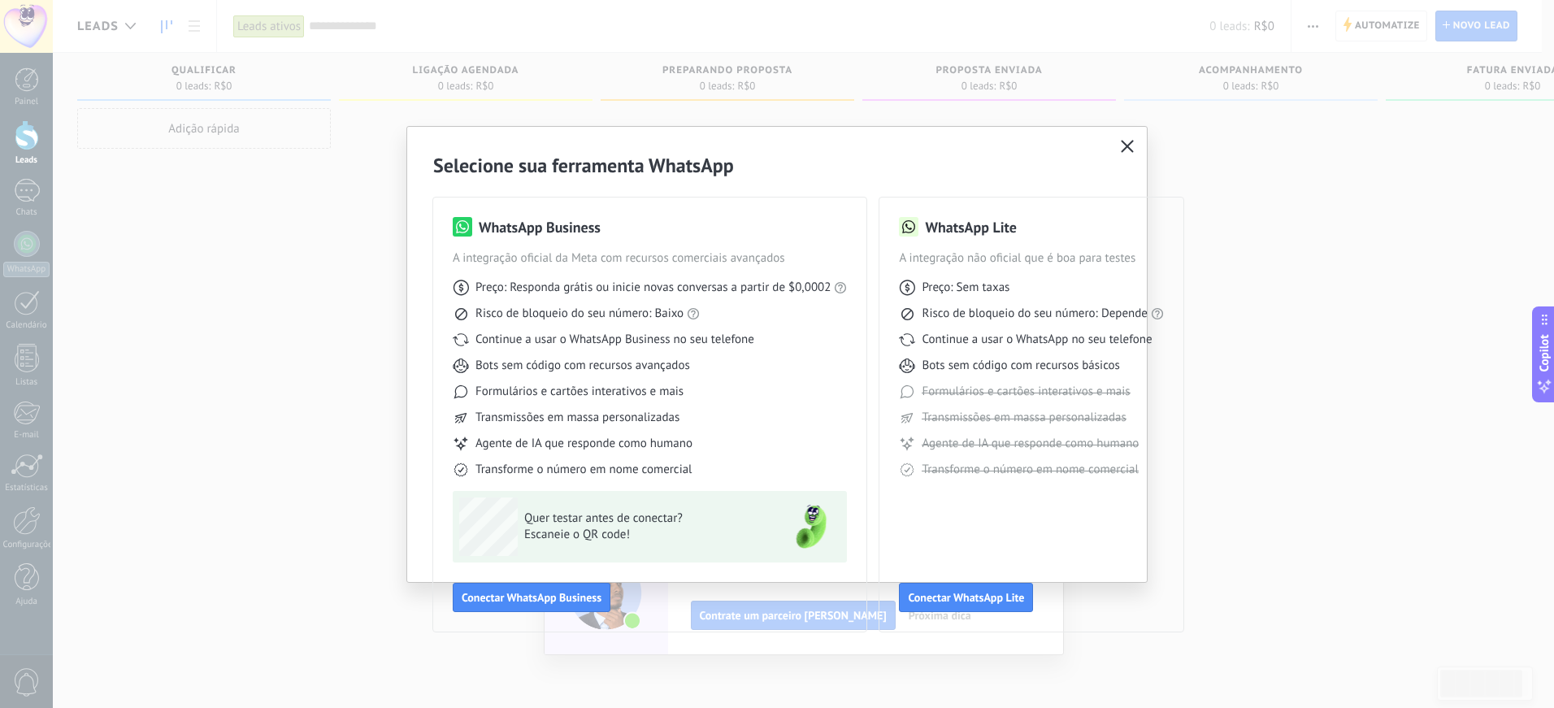
click at [1132, 152] on use "button" at bounding box center [1128, 146] width 12 height 12
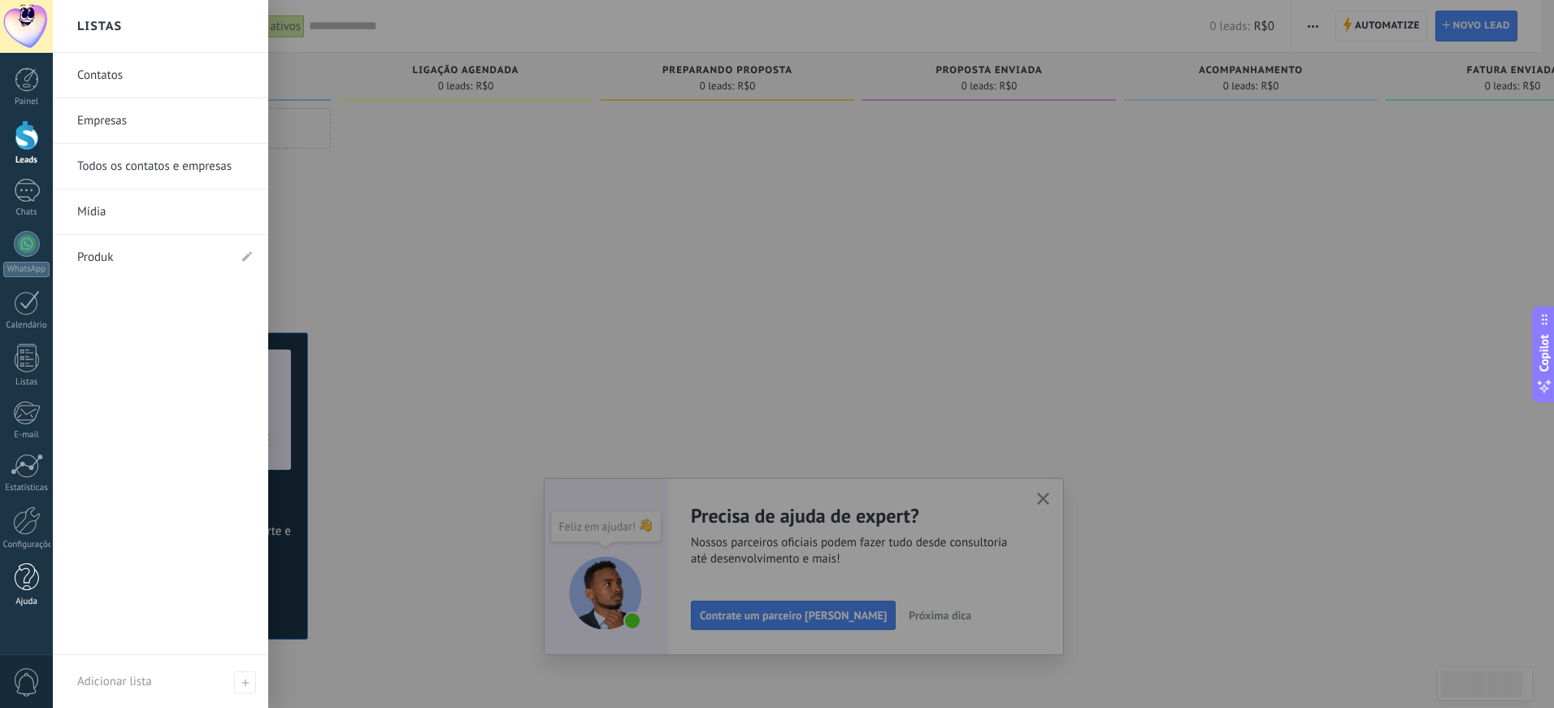
click at [20, 583] on div at bounding box center [27, 577] width 24 height 28
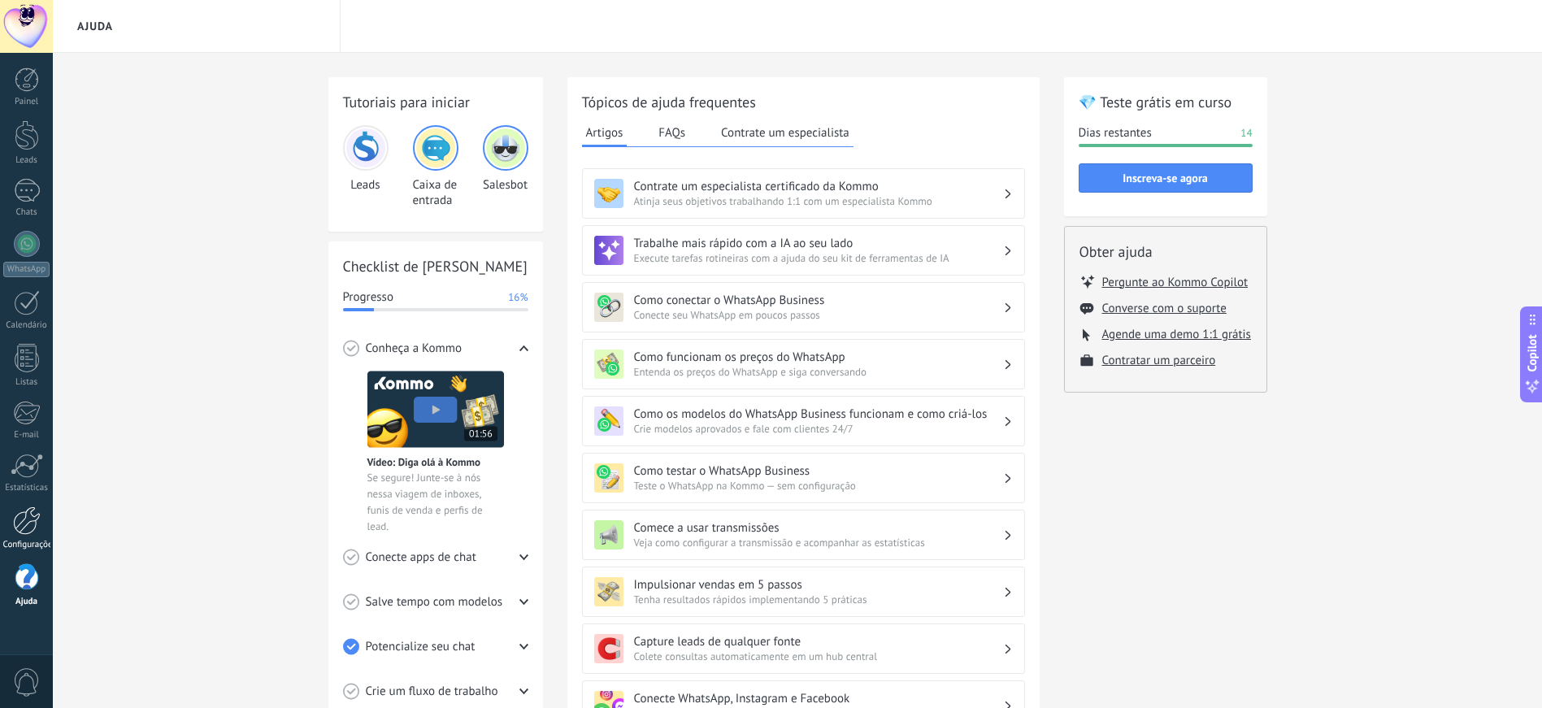
click at [38, 515] on div at bounding box center [27, 520] width 28 height 28
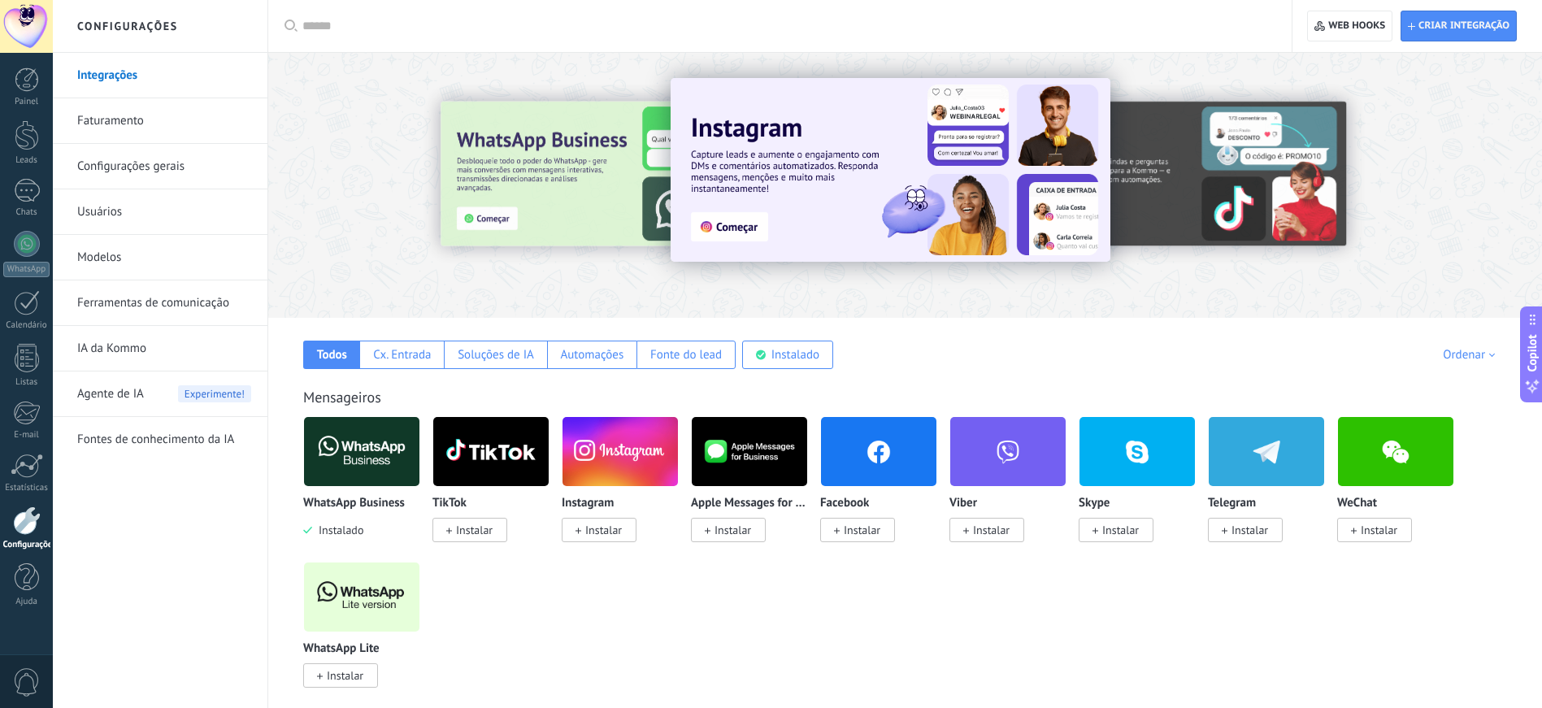
click at [368, 458] on img at bounding box center [361, 451] width 115 height 79
click at [351, 501] on p "WhatsApp Business" at bounding box center [354, 504] width 102 height 14
click at [339, 487] on div "WhatsApp Business Instalado" at bounding box center [361, 477] width 117 height 122
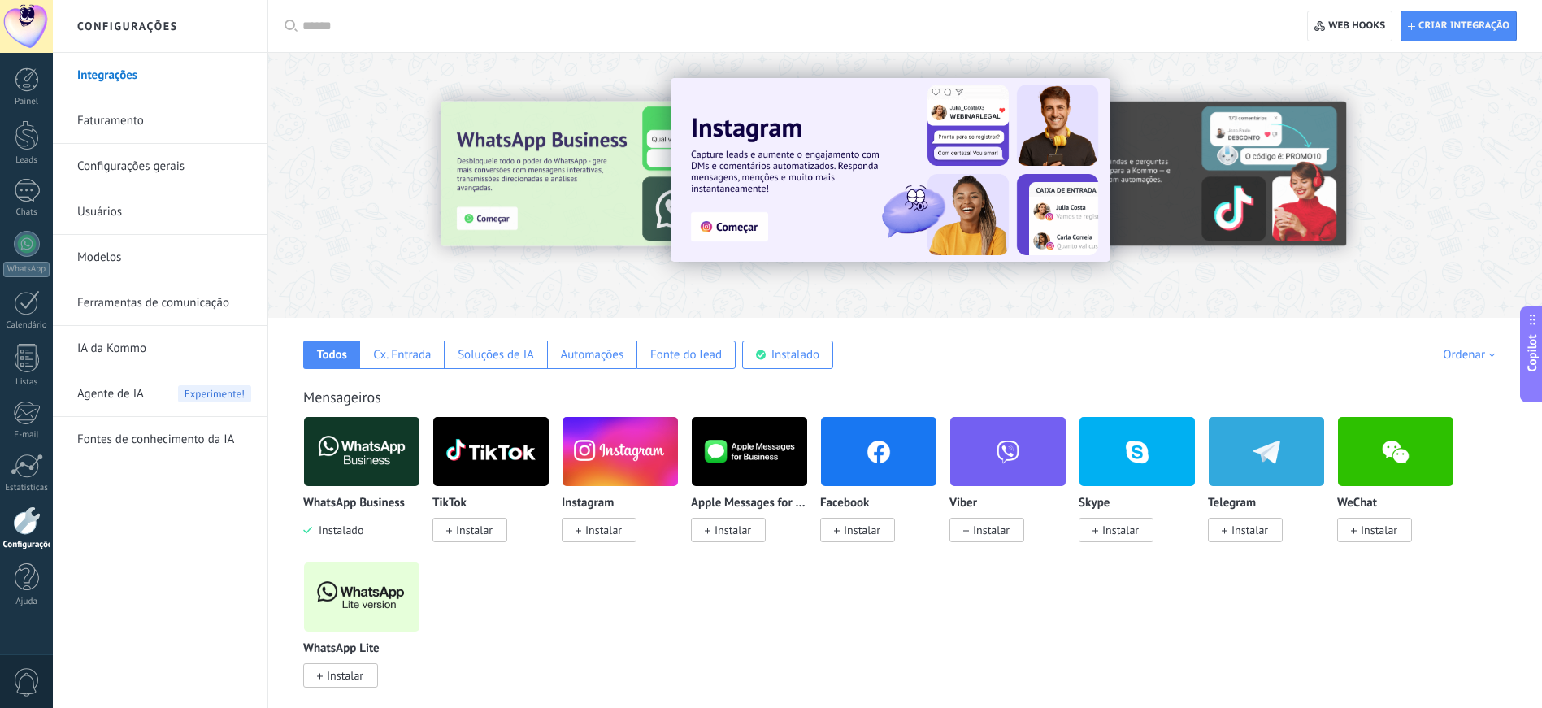
click at [346, 672] on span "Instalar" at bounding box center [345, 675] width 37 height 15
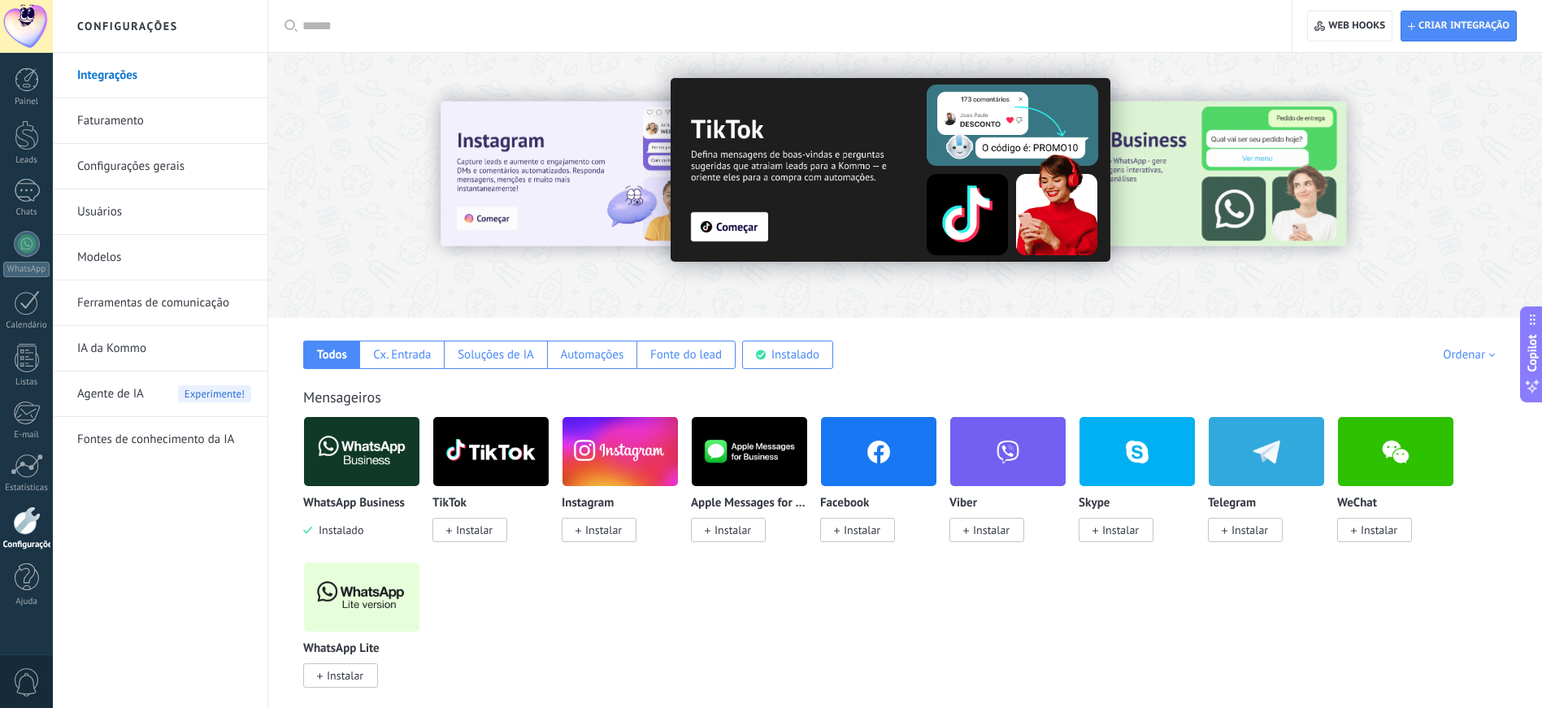
click at [360, 466] on img at bounding box center [361, 451] width 115 height 79
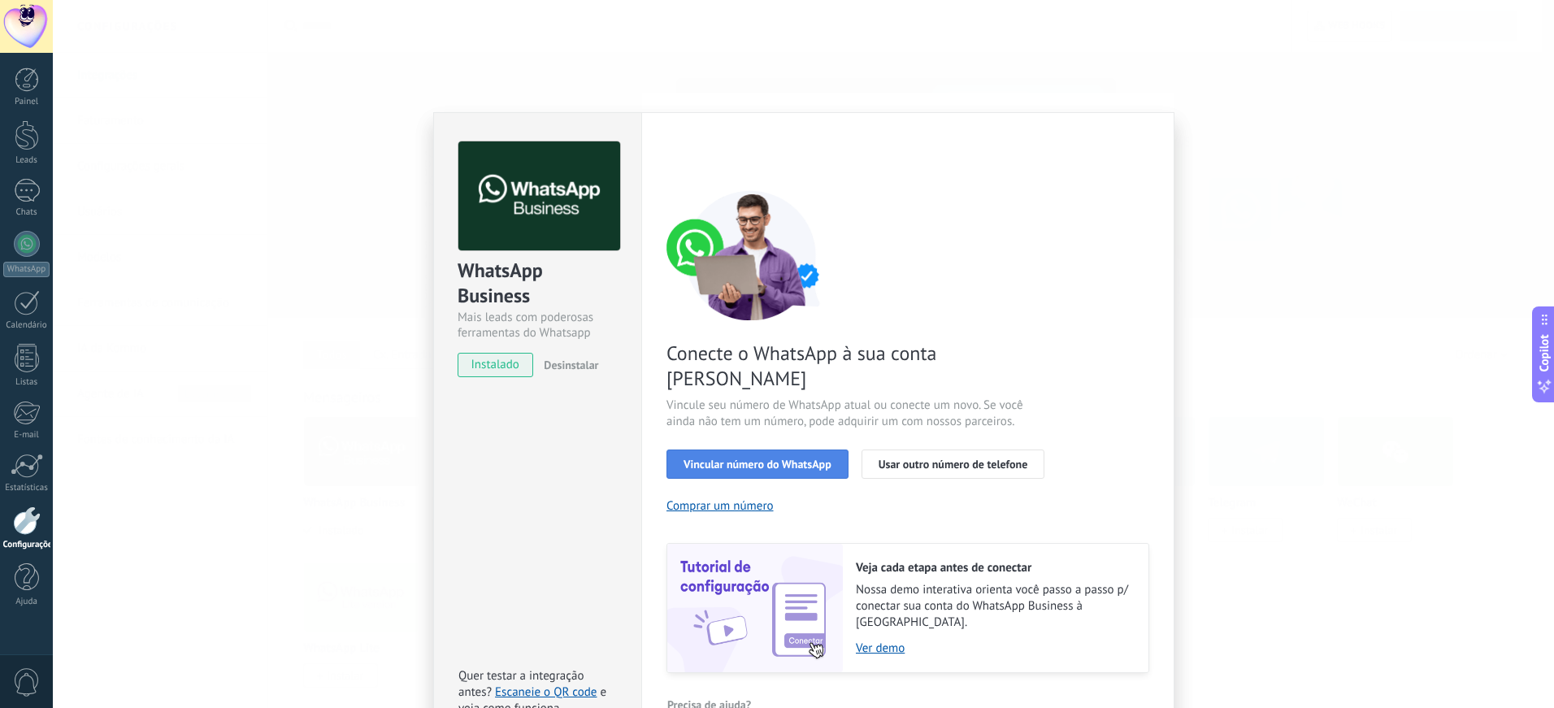
click at [783, 459] on span "Vincular número do WhatsApp" at bounding box center [758, 464] width 148 height 11
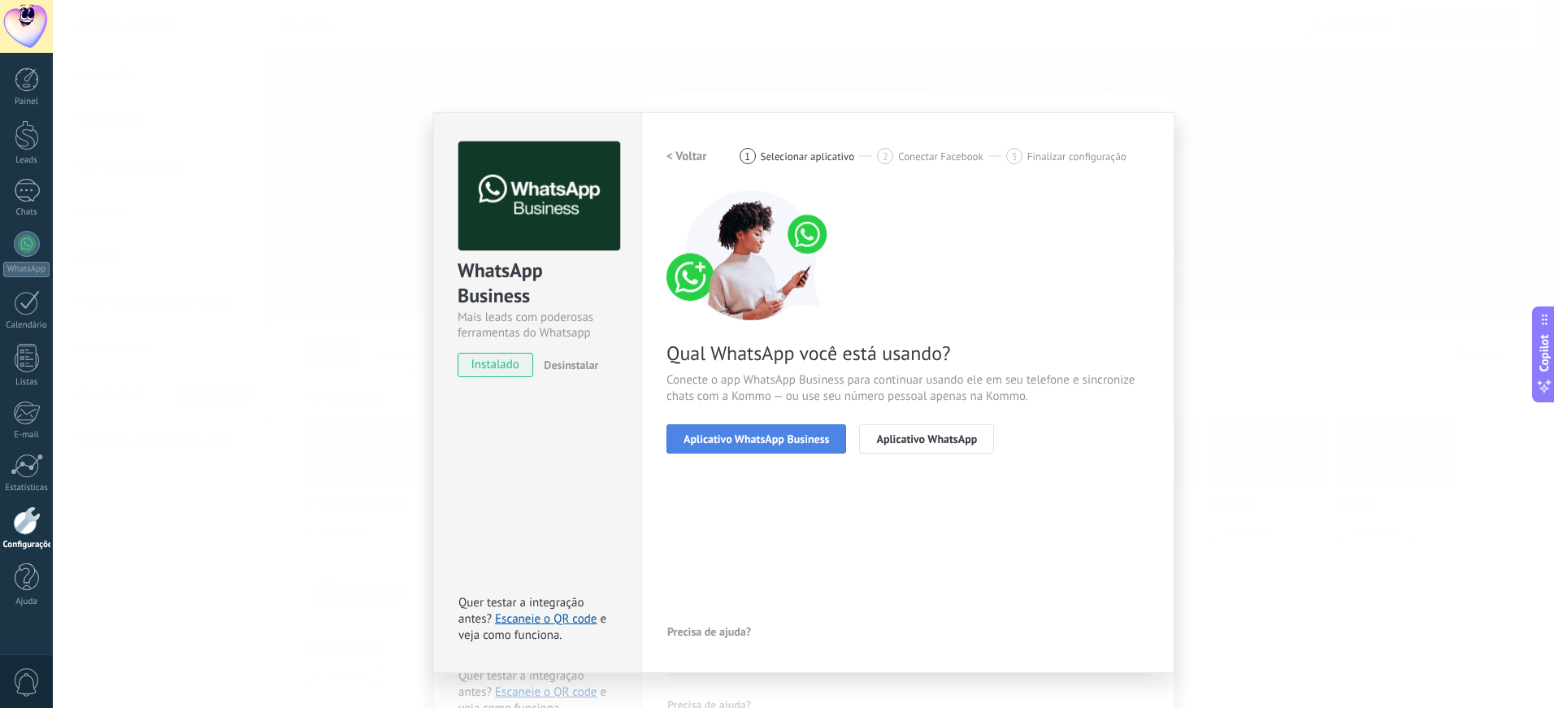
click at [767, 443] on span "Aplicativo WhatsApp Business" at bounding box center [757, 438] width 146 height 11
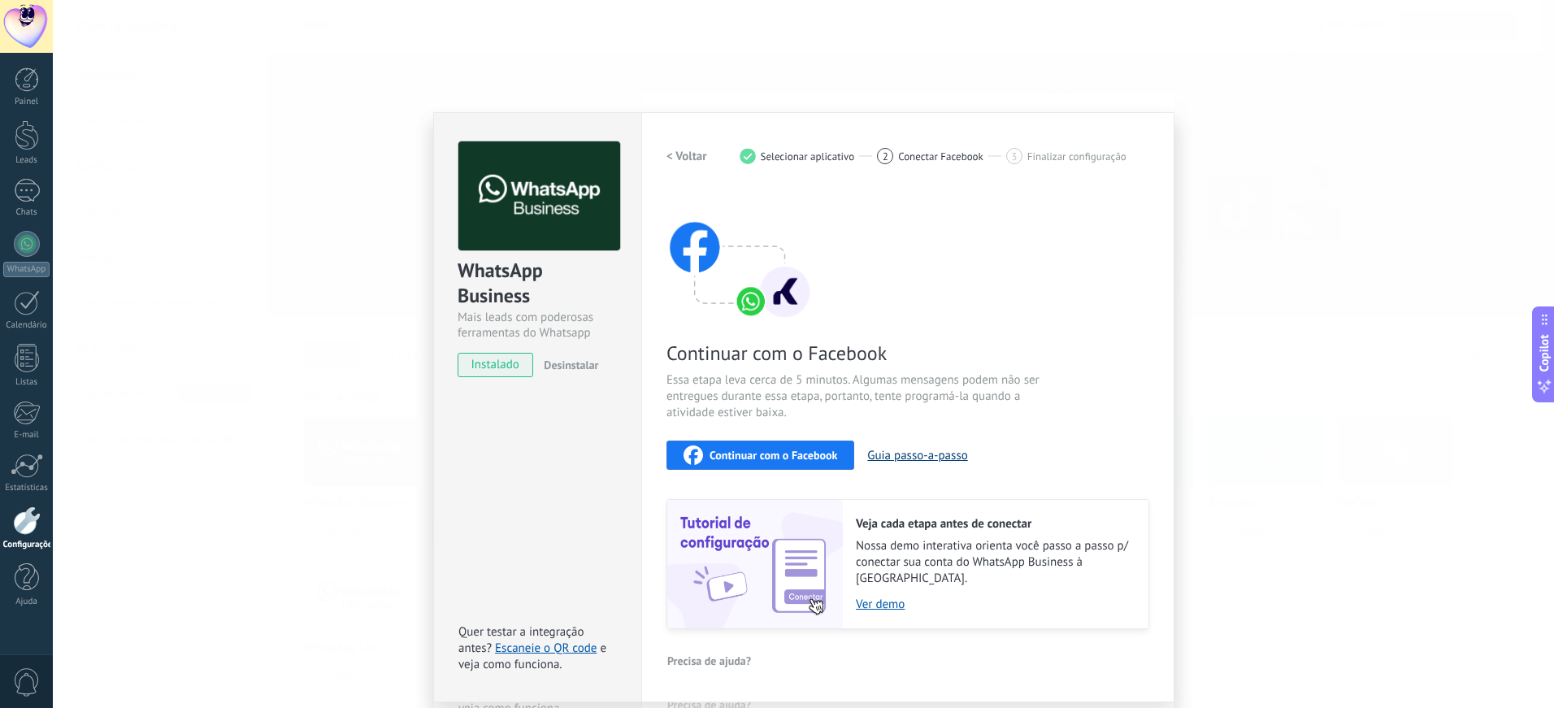
click at [890, 454] on button "Guia passo-a-passo" at bounding box center [917, 455] width 100 height 15
click at [25, 527] on div at bounding box center [27, 520] width 28 height 28
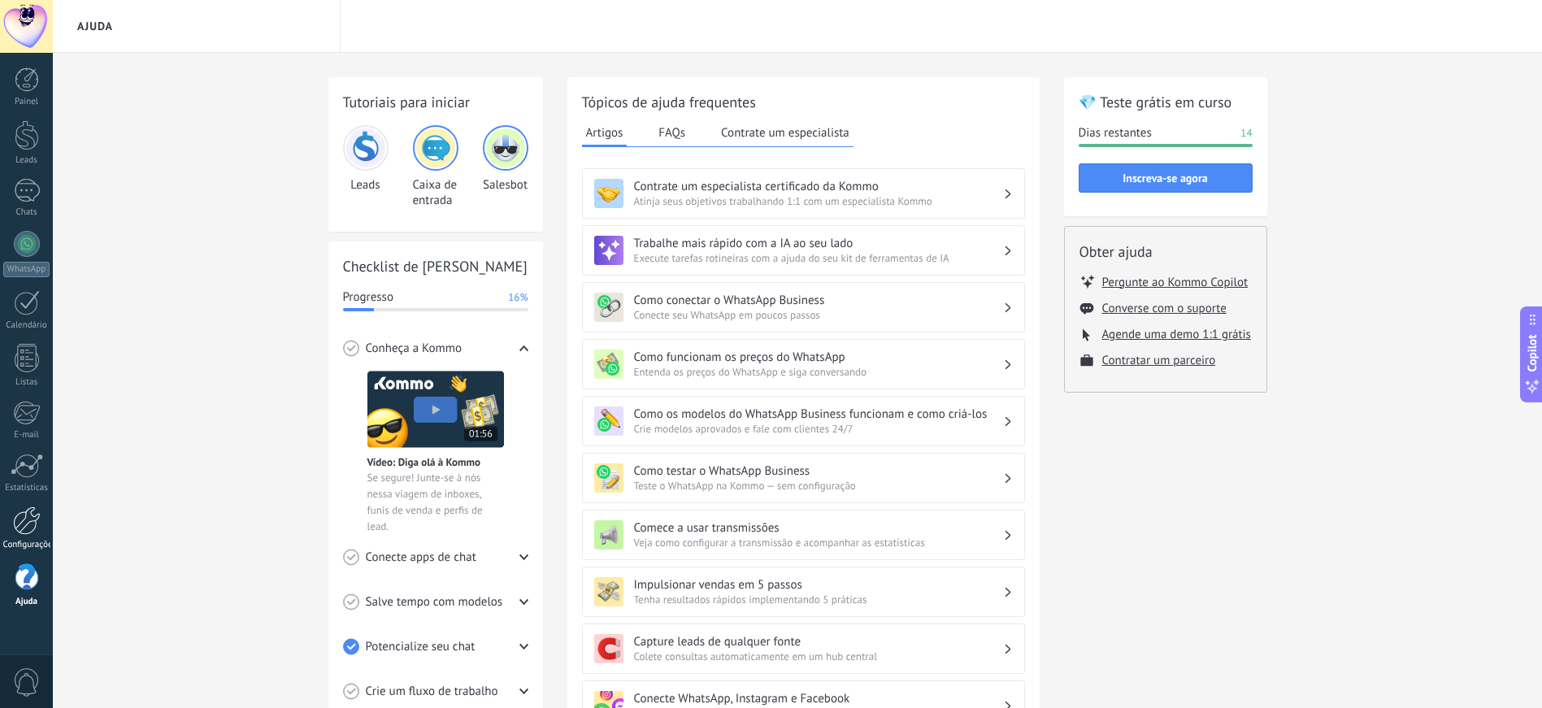
click at [32, 536] on link "Configurações" at bounding box center [26, 528] width 53 height 44
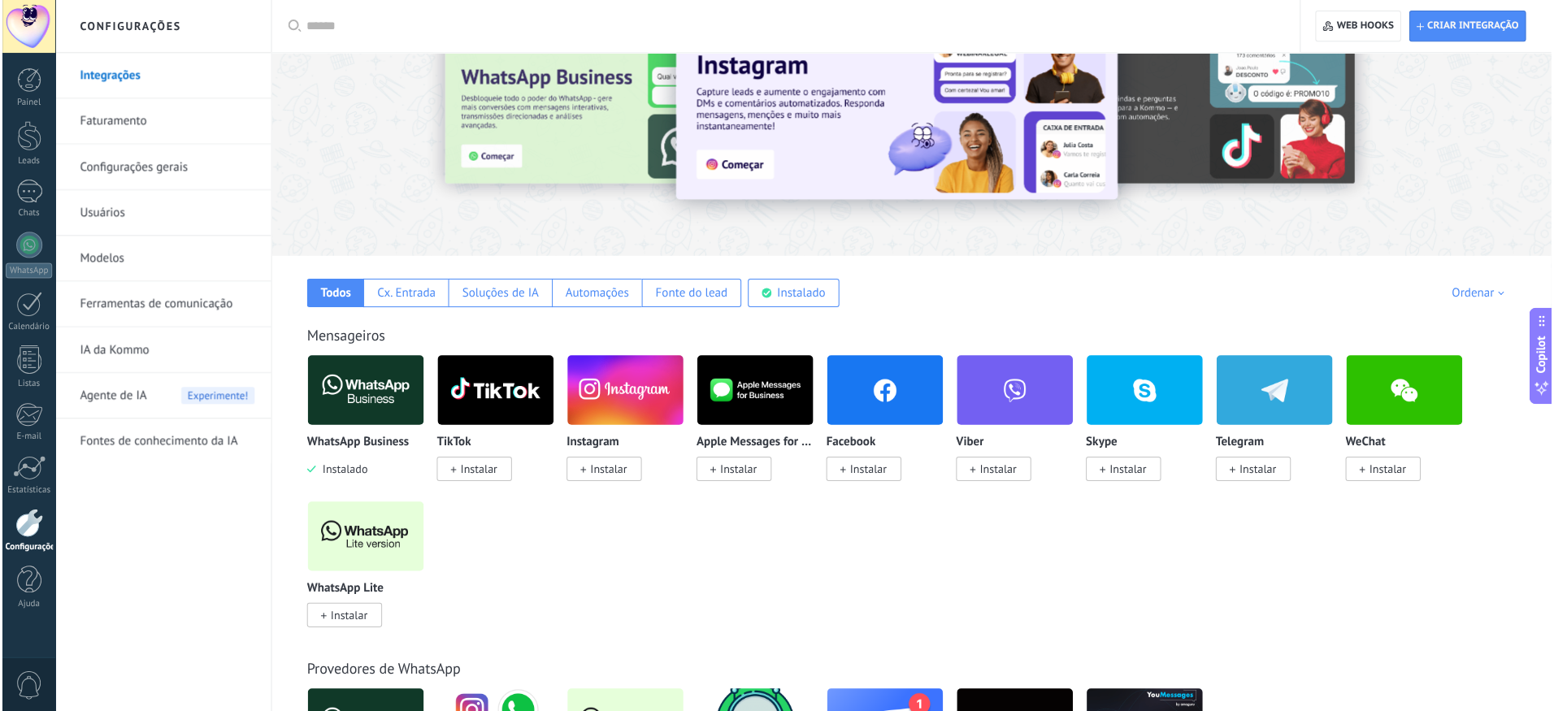
scroll to position [81, 0]
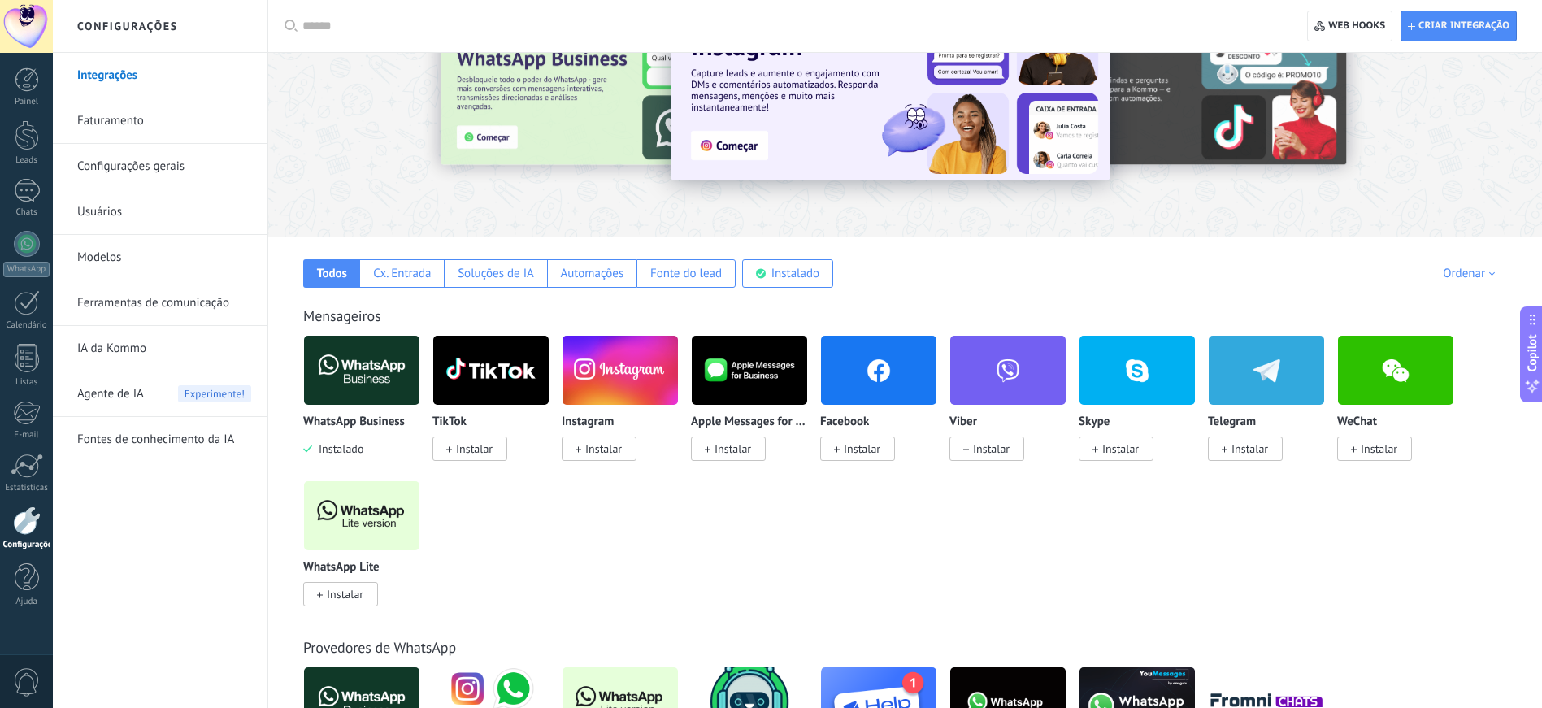
click at [365, 526] on img at bounding box center [361, 515] width 115 height 79
click at [346, 605] on span "Instalar" at bounding box center [340, 594] width 75 height 24
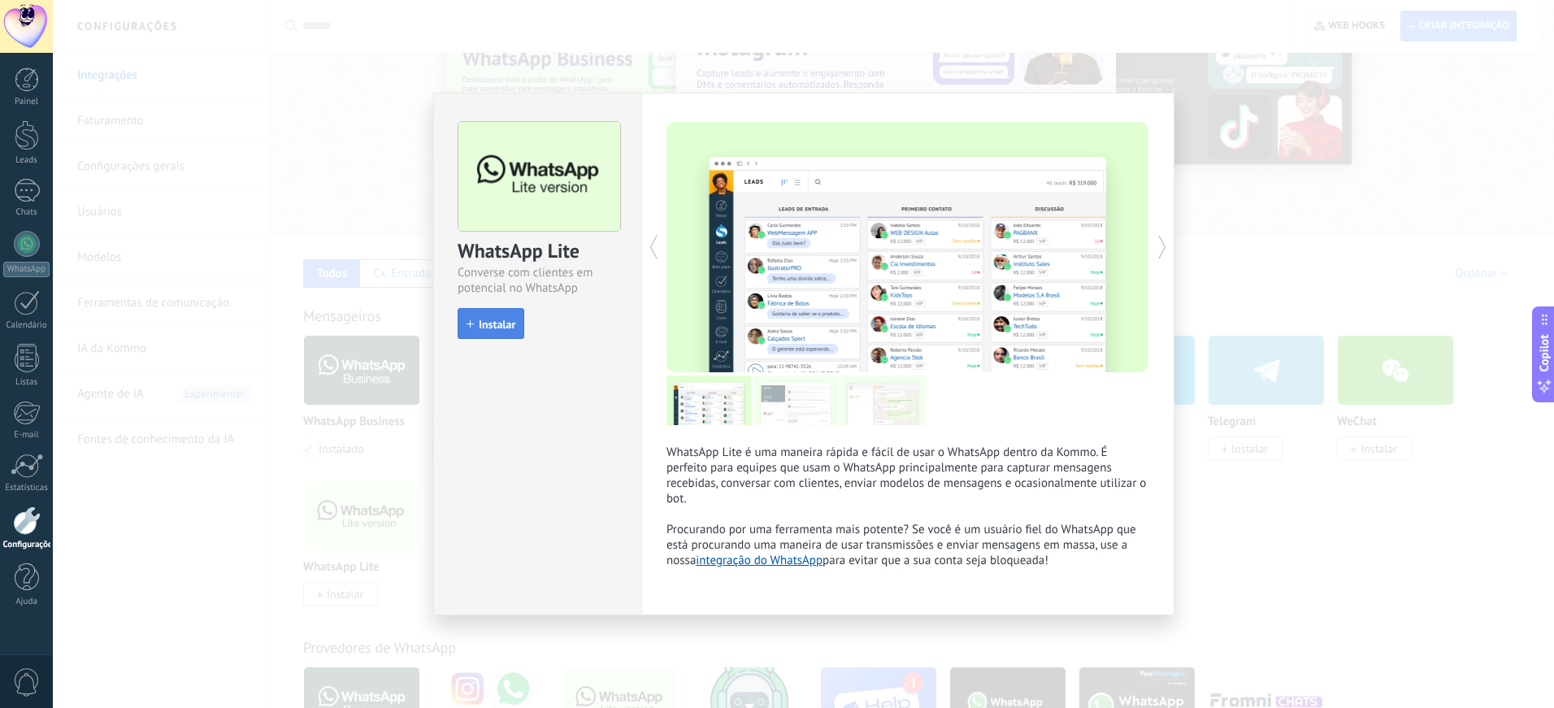
click at [498, 320] on span "Instalar" at bounding box center [497, 324] width 37 height 11
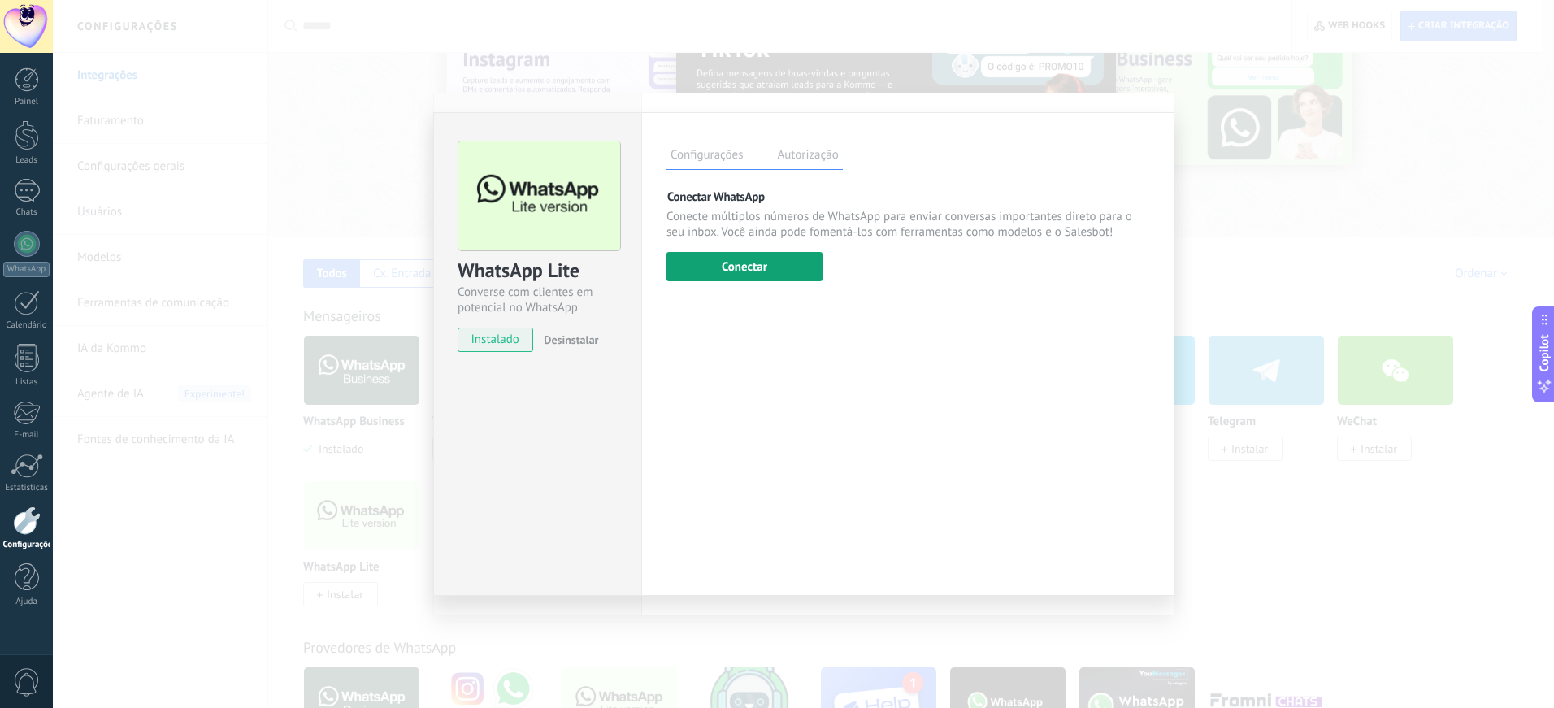
click at [714, 271] on button "Conectar" at bounding box center [745, 266] width 156 height 29
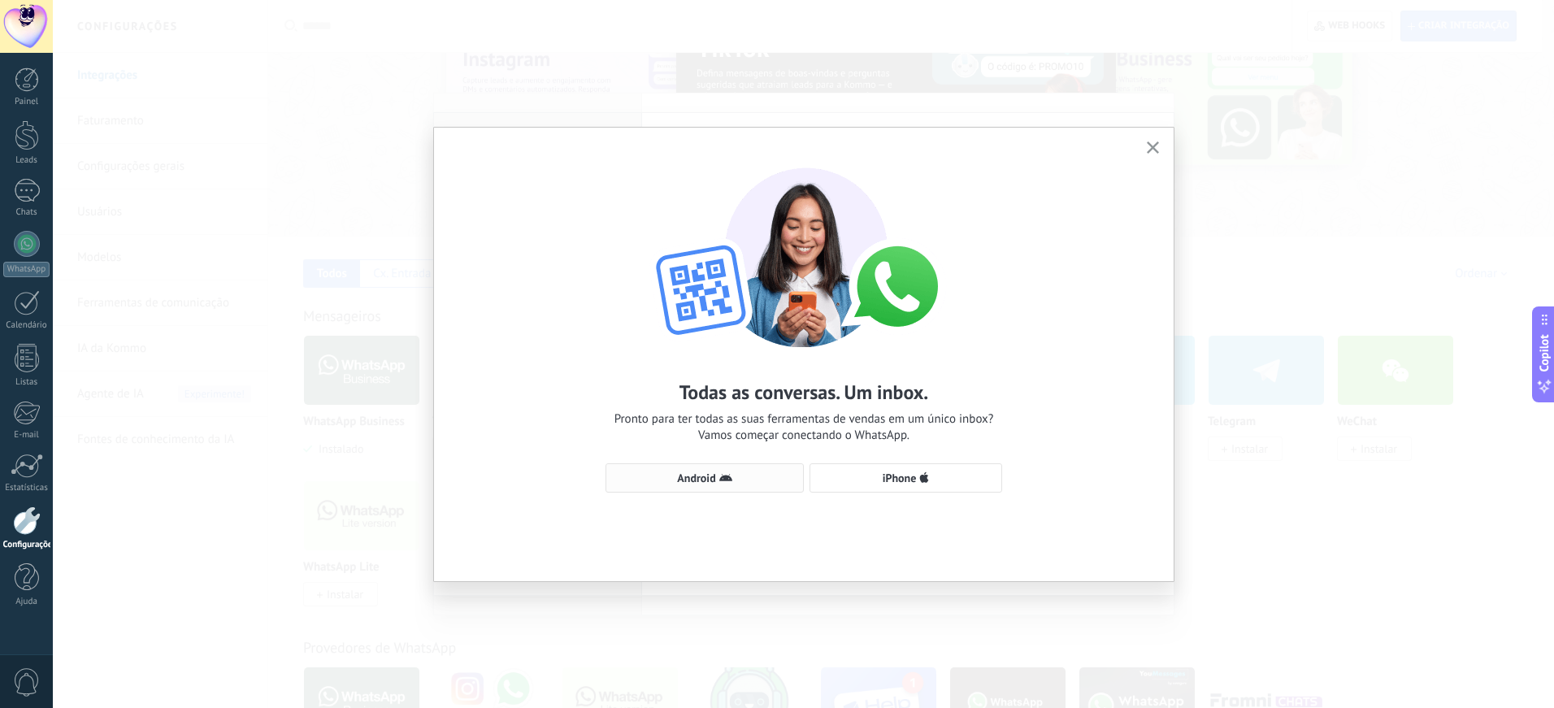
click at [725, 476] on use "button" at bounding box center [725, 477] width 13 height 7
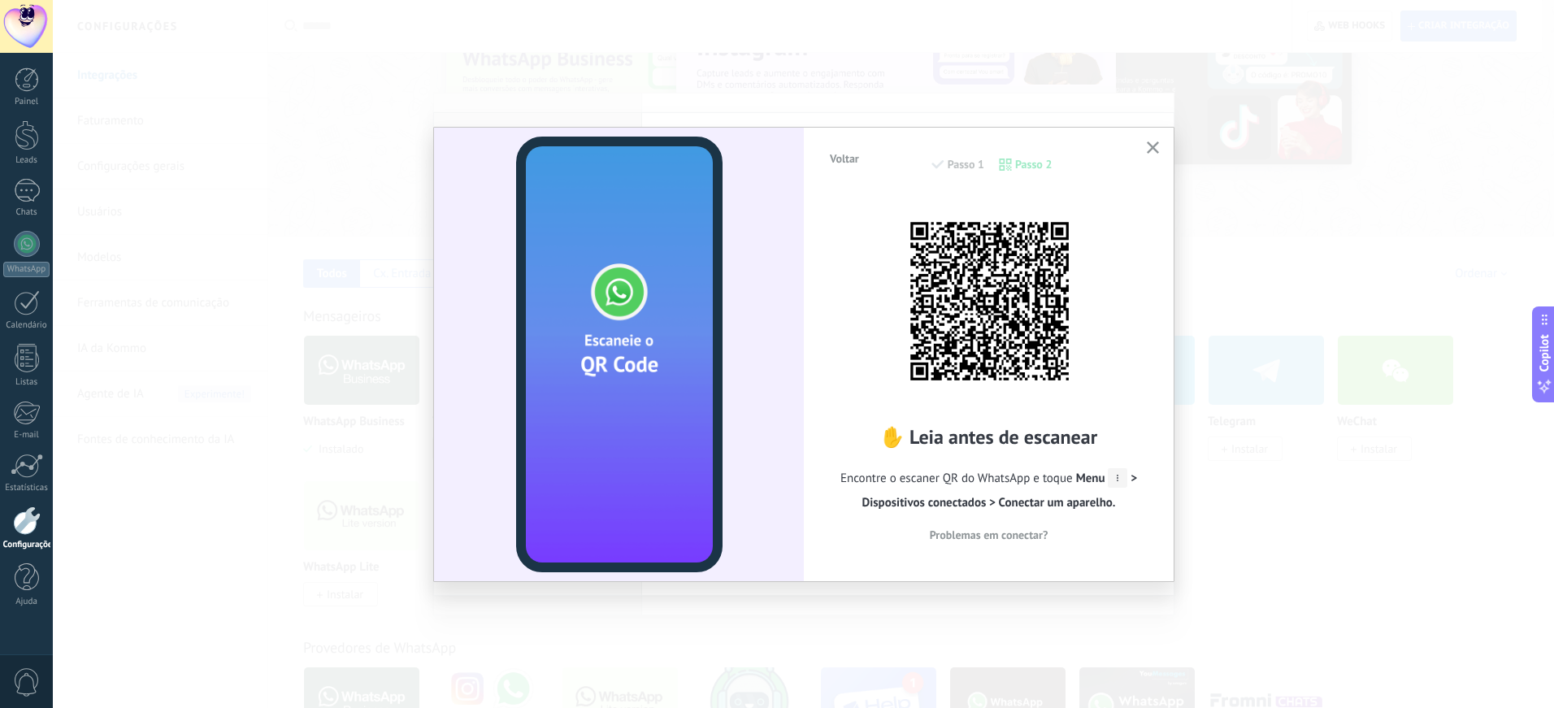
click at [958, 164] on div "Voltar Passo 1 Passo 2" at bounding box center [988, 172] width 321 height 41
click at [1002, 164] on div "Voltar Passo 1 Passo 2" at bounding box center [988, 172] width 321 height 41
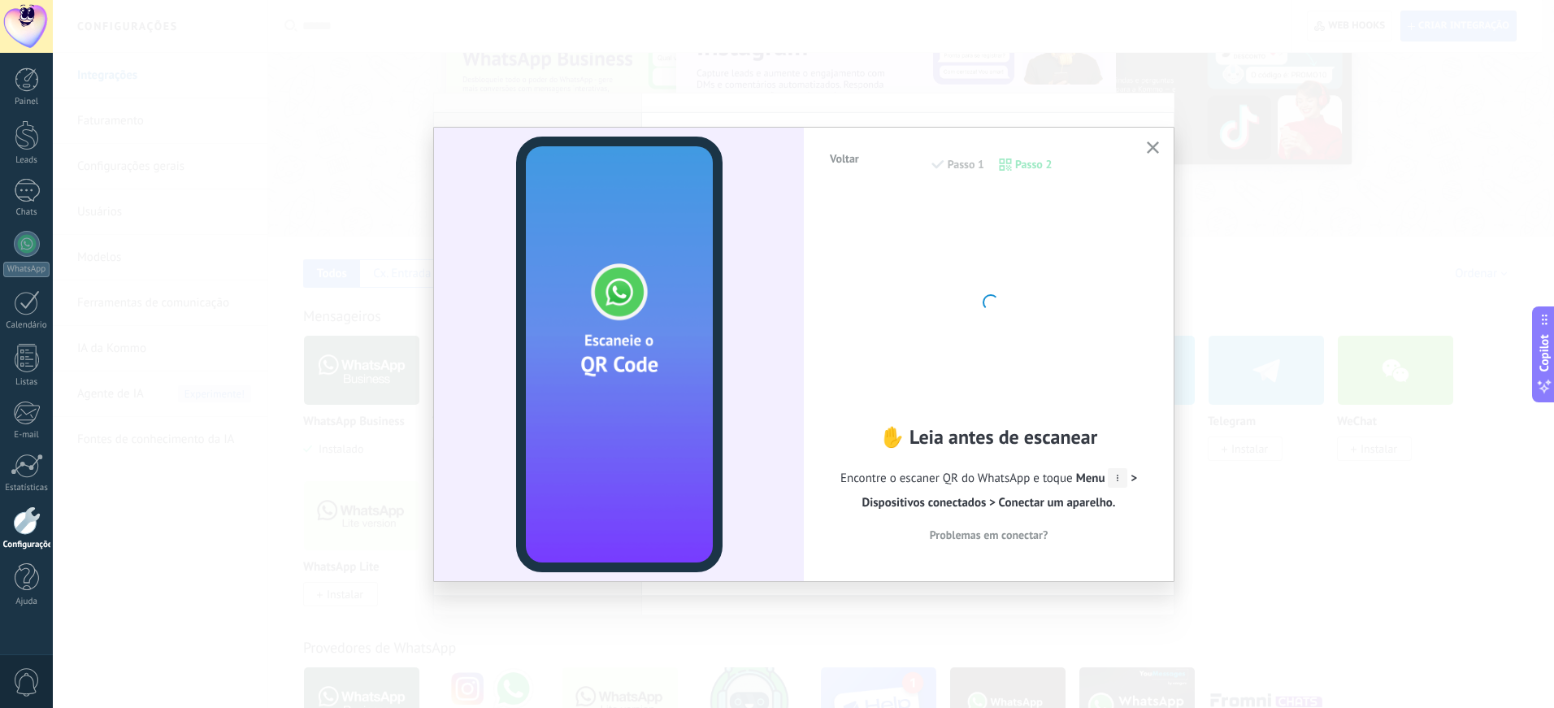
click at [1153, 154] on span "button" at bounding box center [1153, 148] width 12 height 14
